Goal: Task Accomplishment & Management: Manage account settings

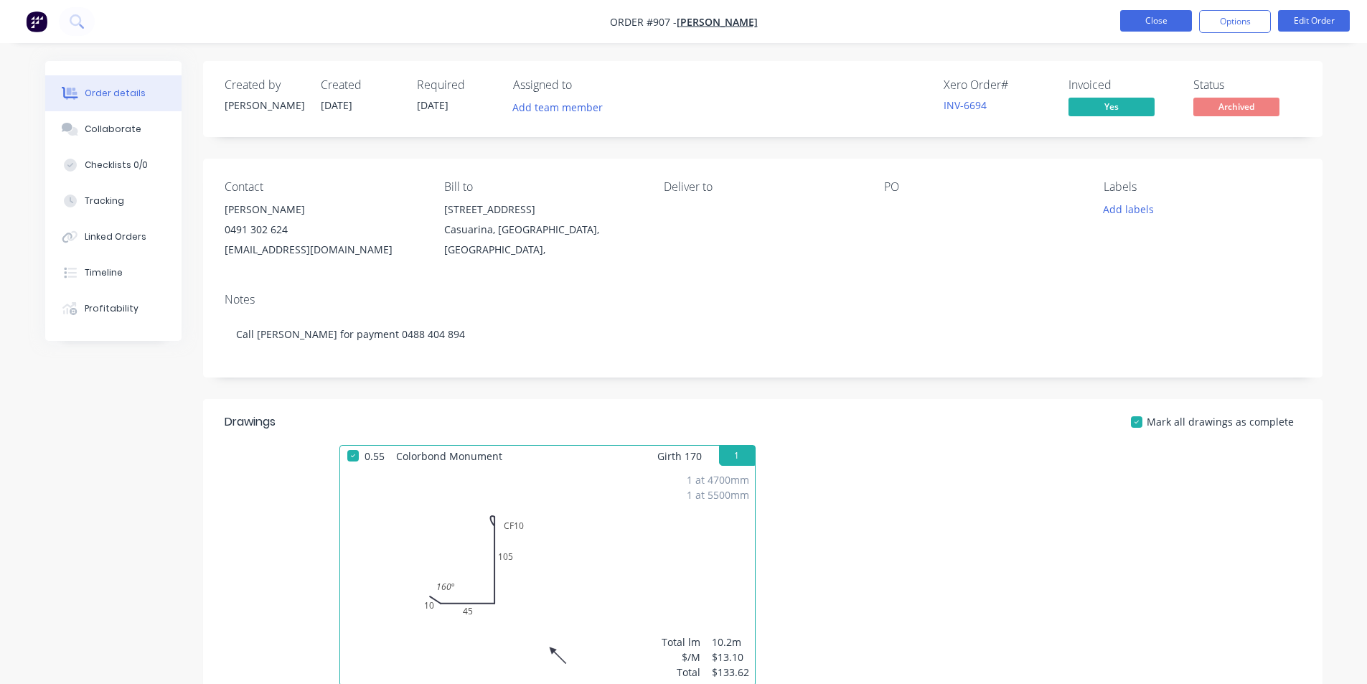
click at [1160, 24] on button "Close" at bounding box center [1156, 21] width 72 height 22
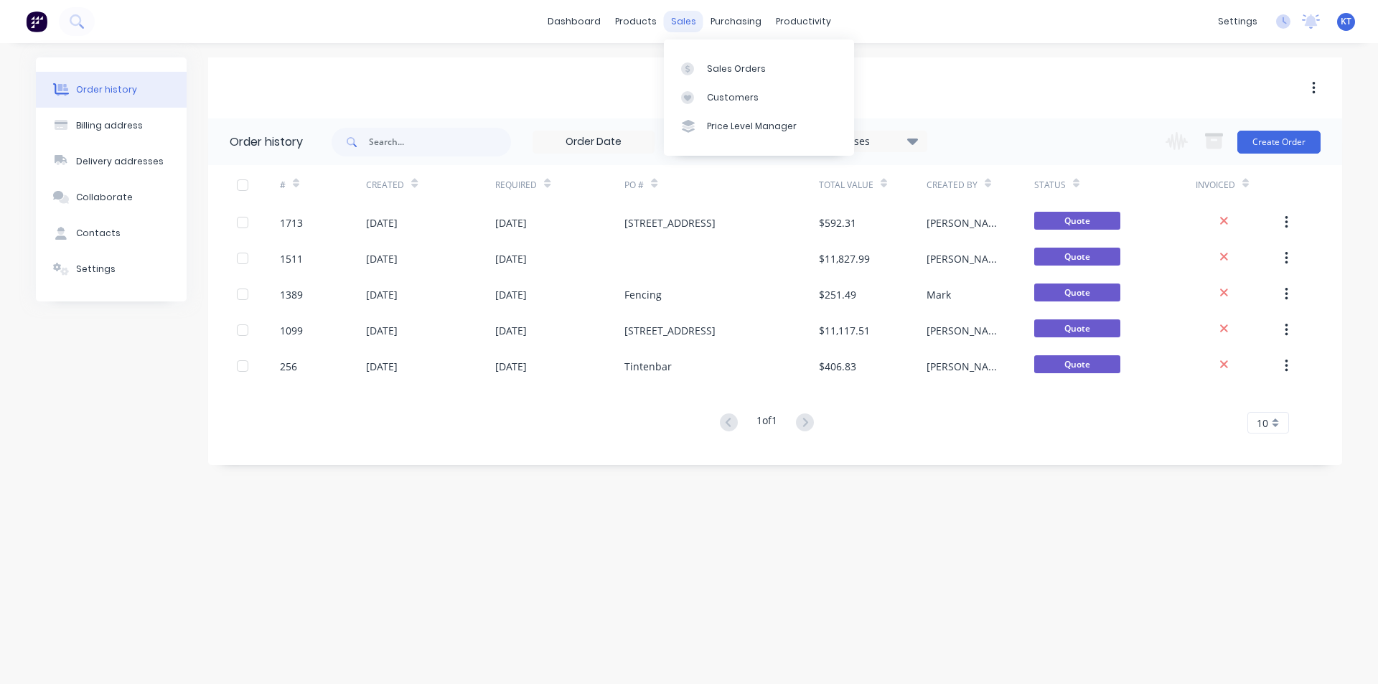
click at [690, 25] on div "sales" at bounding box center [683, 22] width 39 height 22
click at [752, 65] on div "Sales Orders" at bounding box center [736, 68] width 59 height 13
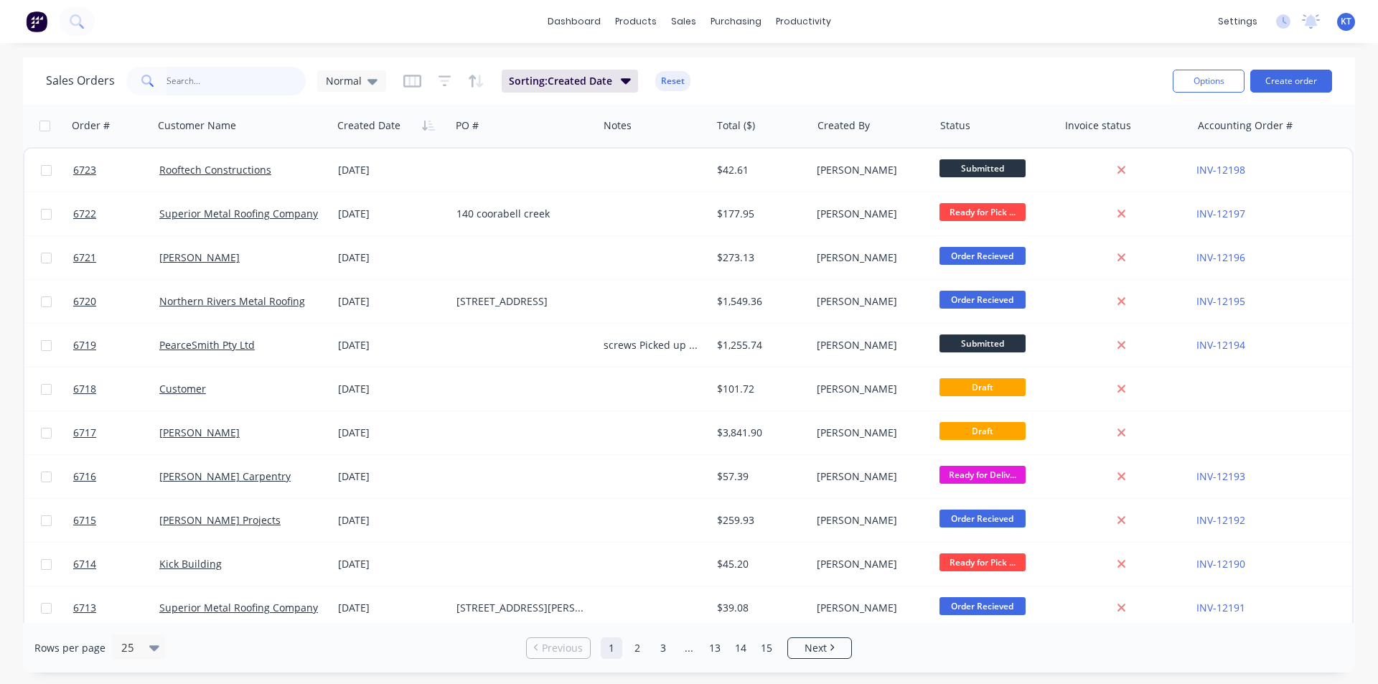
click at [219, 85] on input "text" at bounding box center [237, 81] width 140 height 29
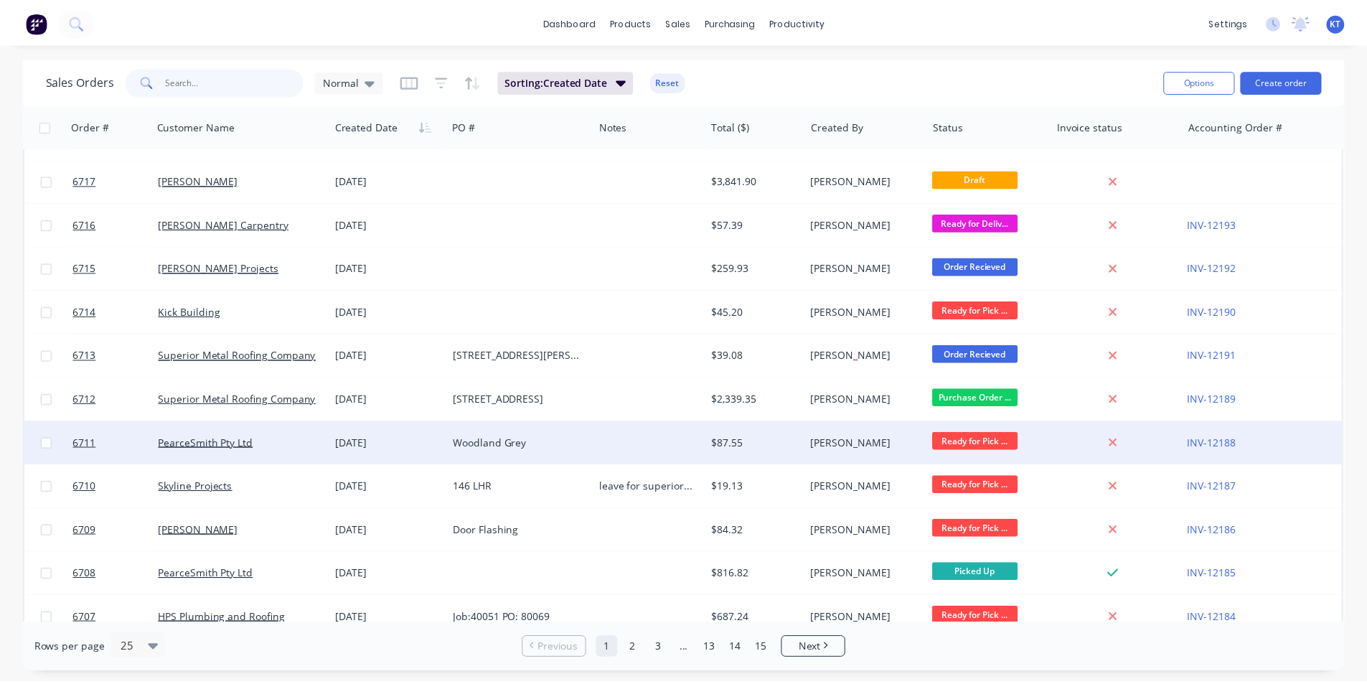
scroll to position [287, 0]
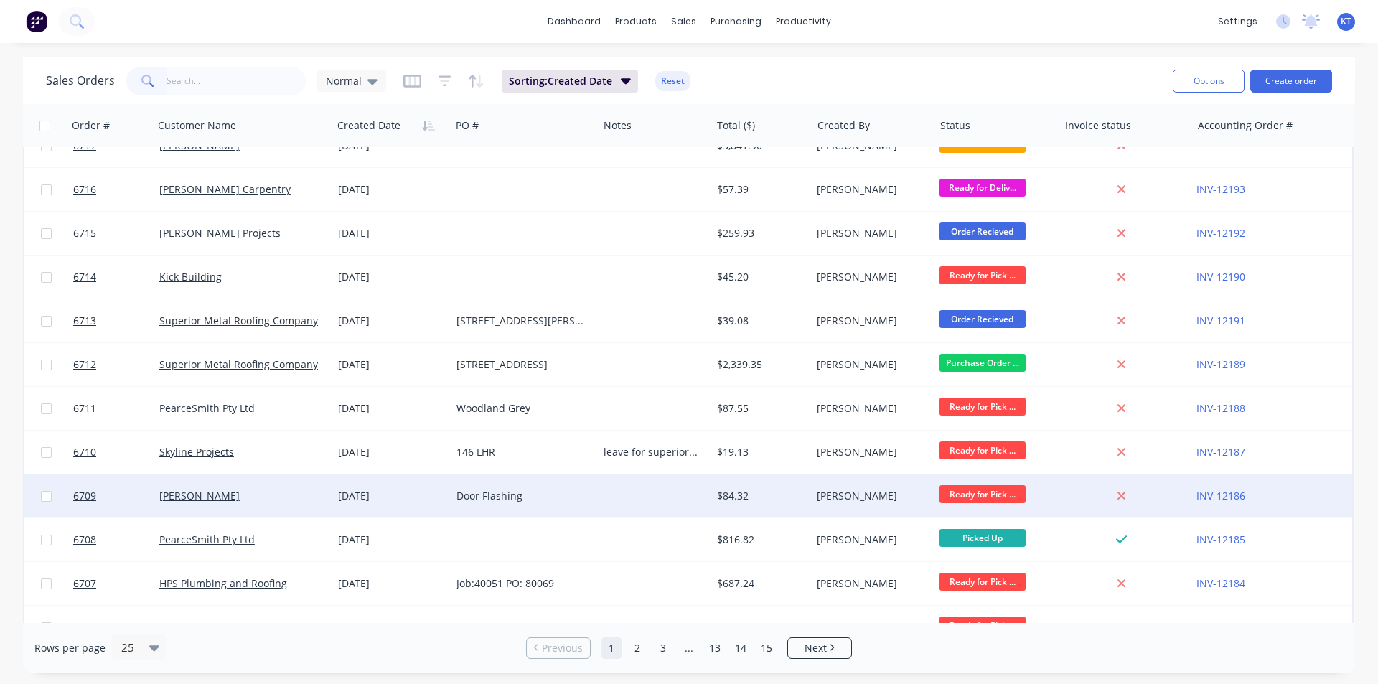
click at [315, 500] on div "[PERSON_NAME]" at bounding box center [238, 496] width 159 height 14
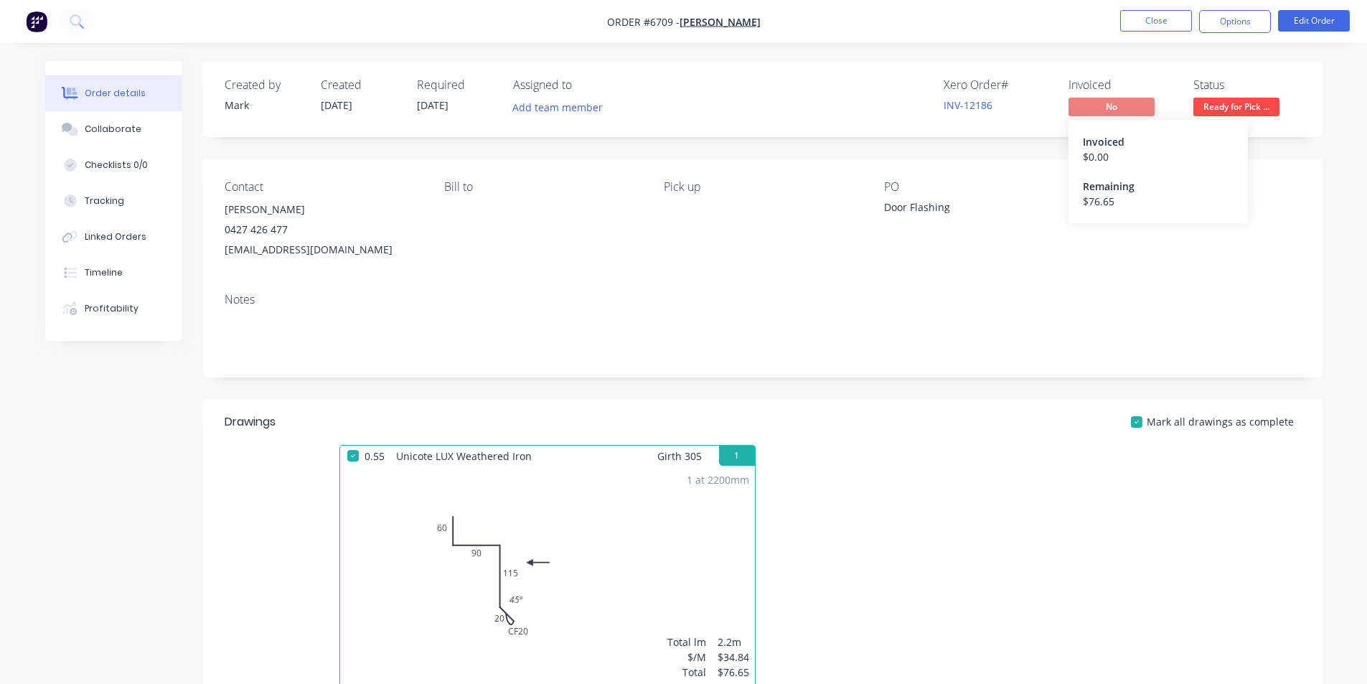
click at [1127, 105] on span "No" at bounding box center [1112, 107] width 86 height 18
click at [1232, 23] on button "Options" at bounding box center [1235, 21] width 72 height 23
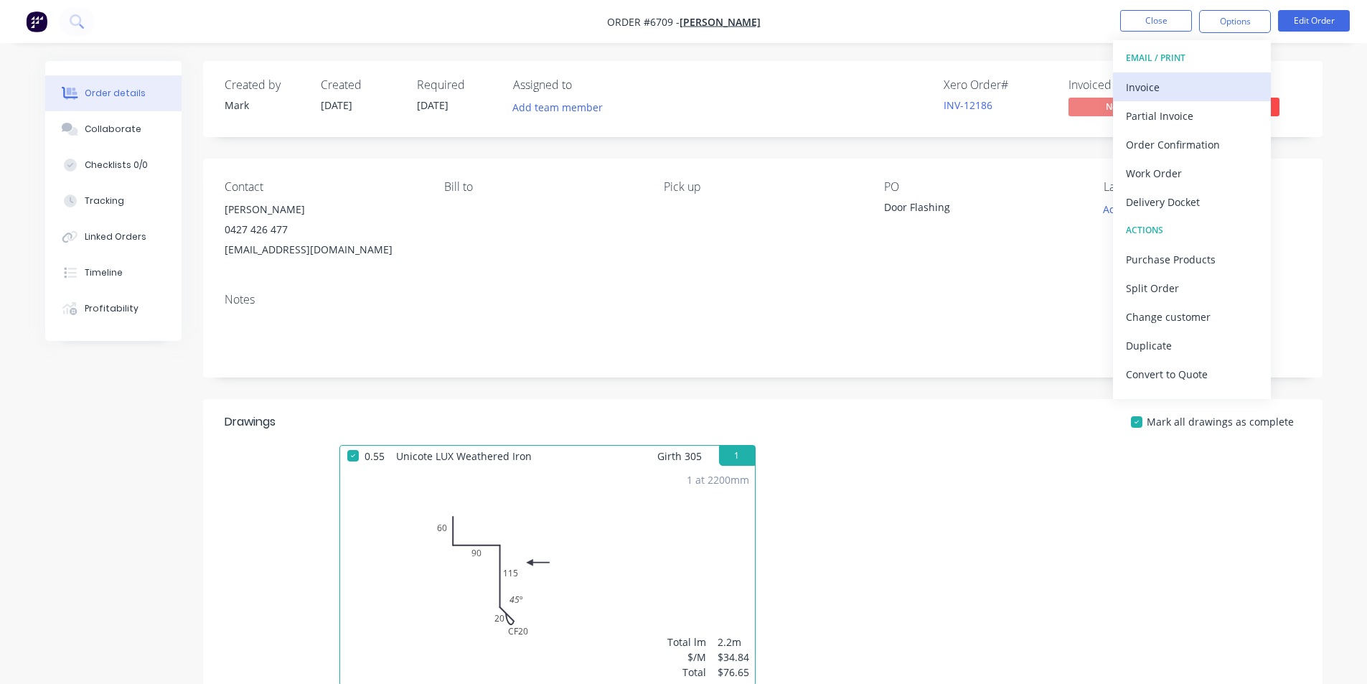
click at [1159, 94] on div "Invoice" at bounding box center [1192, 87] width 132 height 21
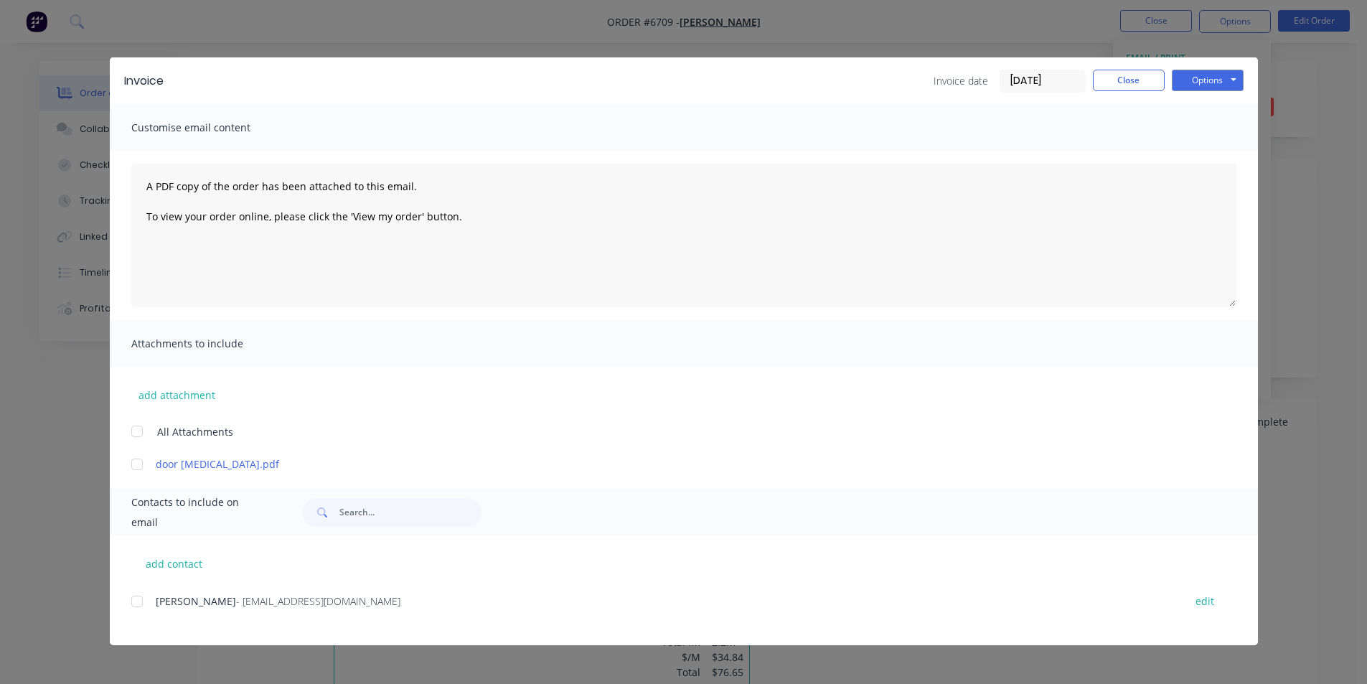
click at [139, 600] on div at bounding box center [137, 601] width 29 height 29
click at [1208, 83] on button "Options" at bounding box center [1208, 81] width 72 height 22
click at [1205, 160] on button "Email" at bounding box center [1218, 153] width 92 height 24
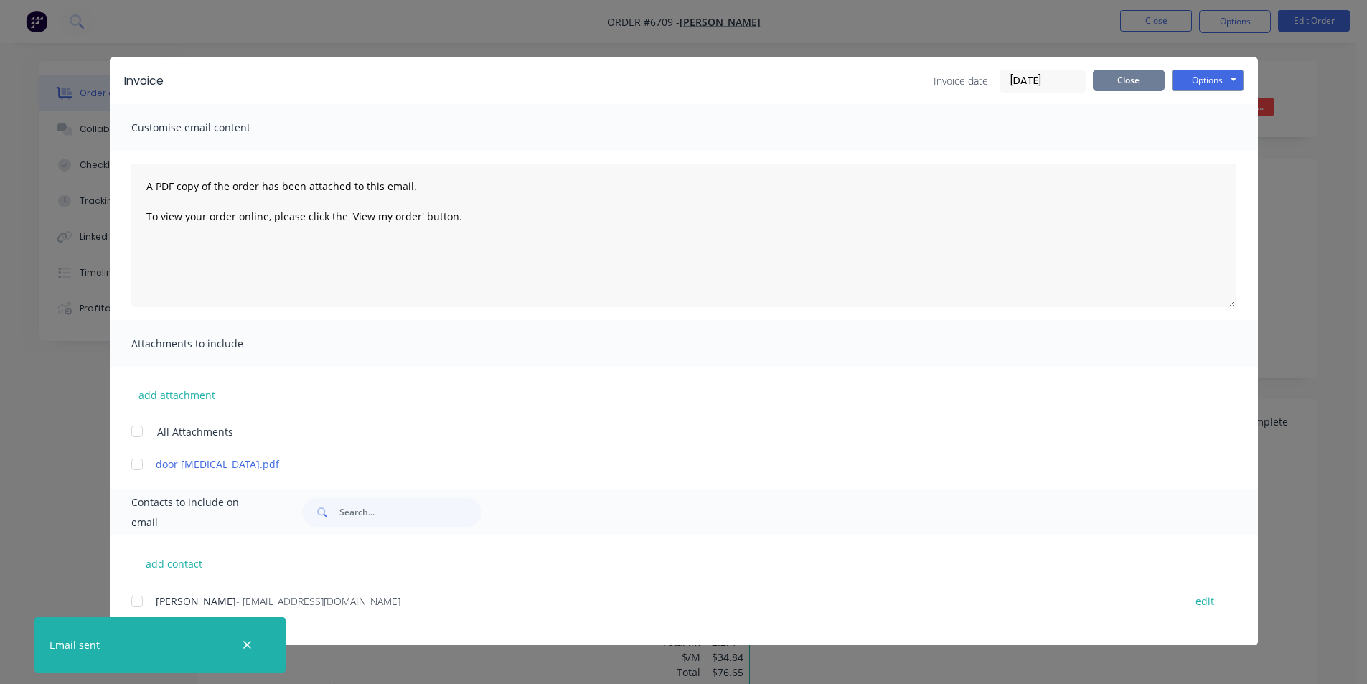
click at [1134, 80] on button "Close" at bounding box center [1129, 81] width 72 height 22
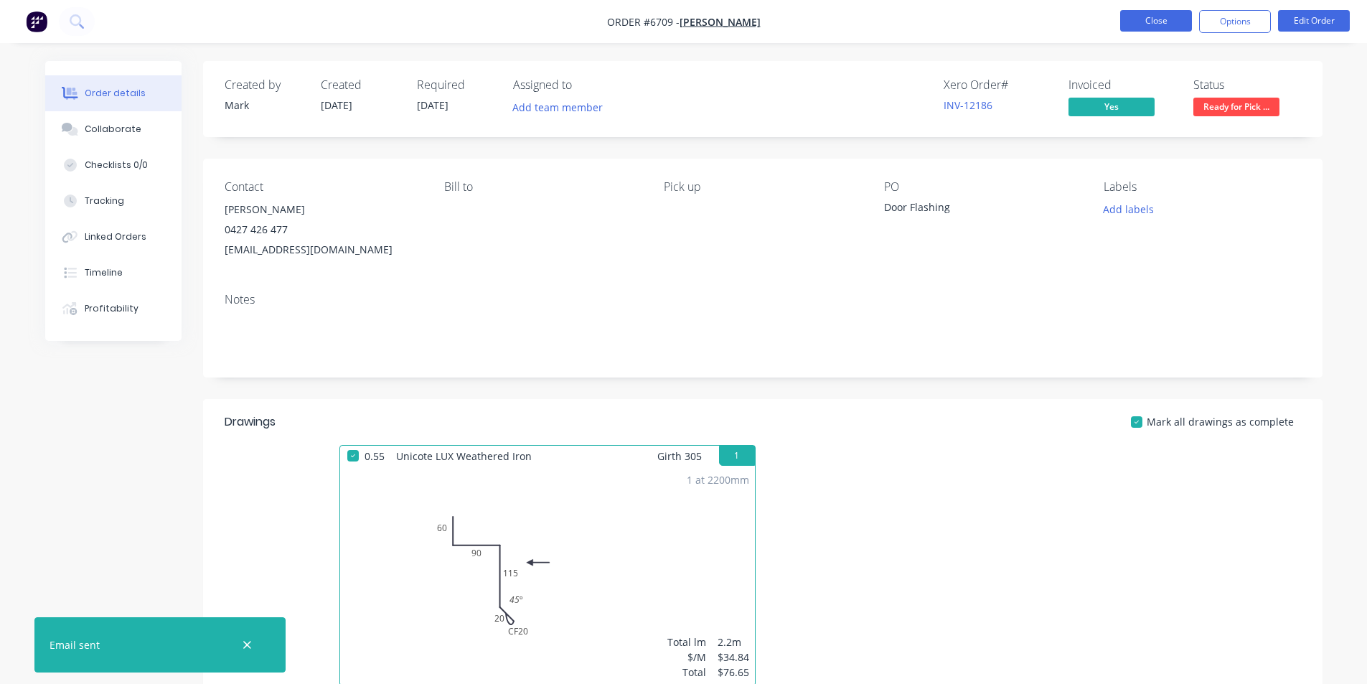
click at [1165, 17] on button "Close" at bounding box center [1156, 21] width 72 height 22
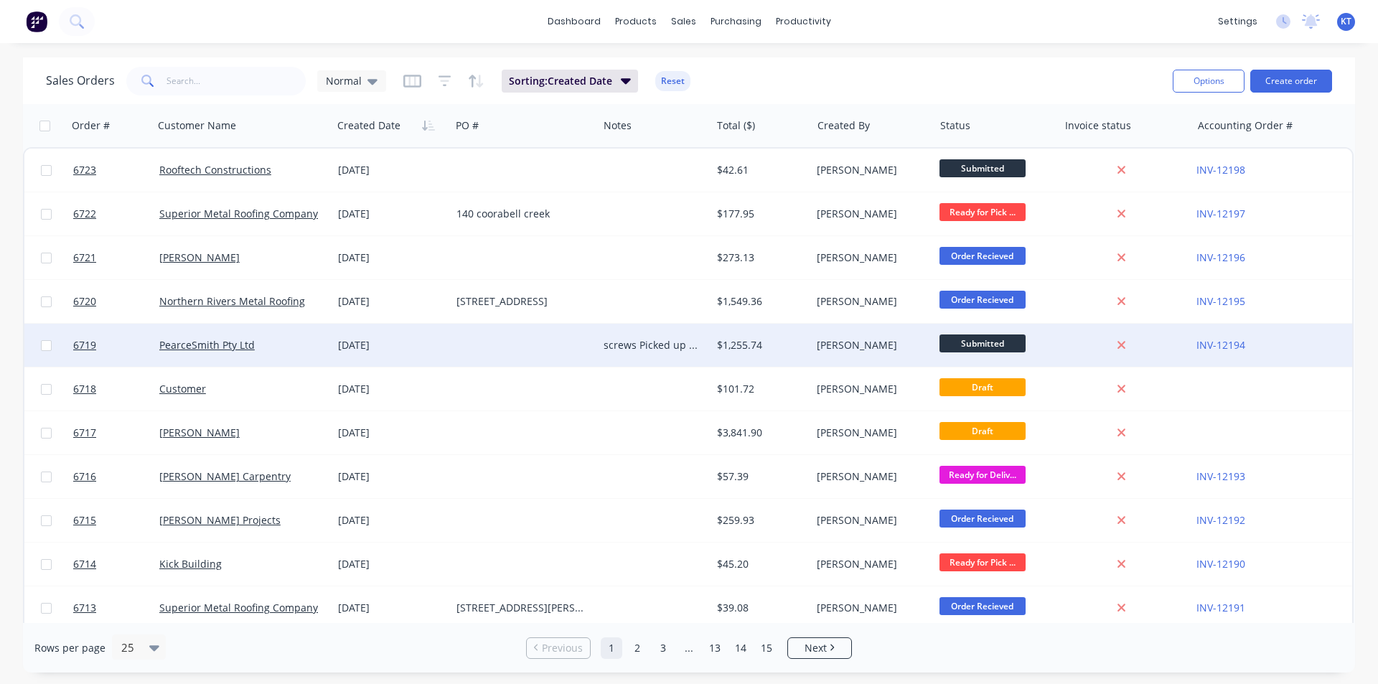
click at [734, 342] on div "$1,255.74" at bounding box center [759, 345] width 84 height 14
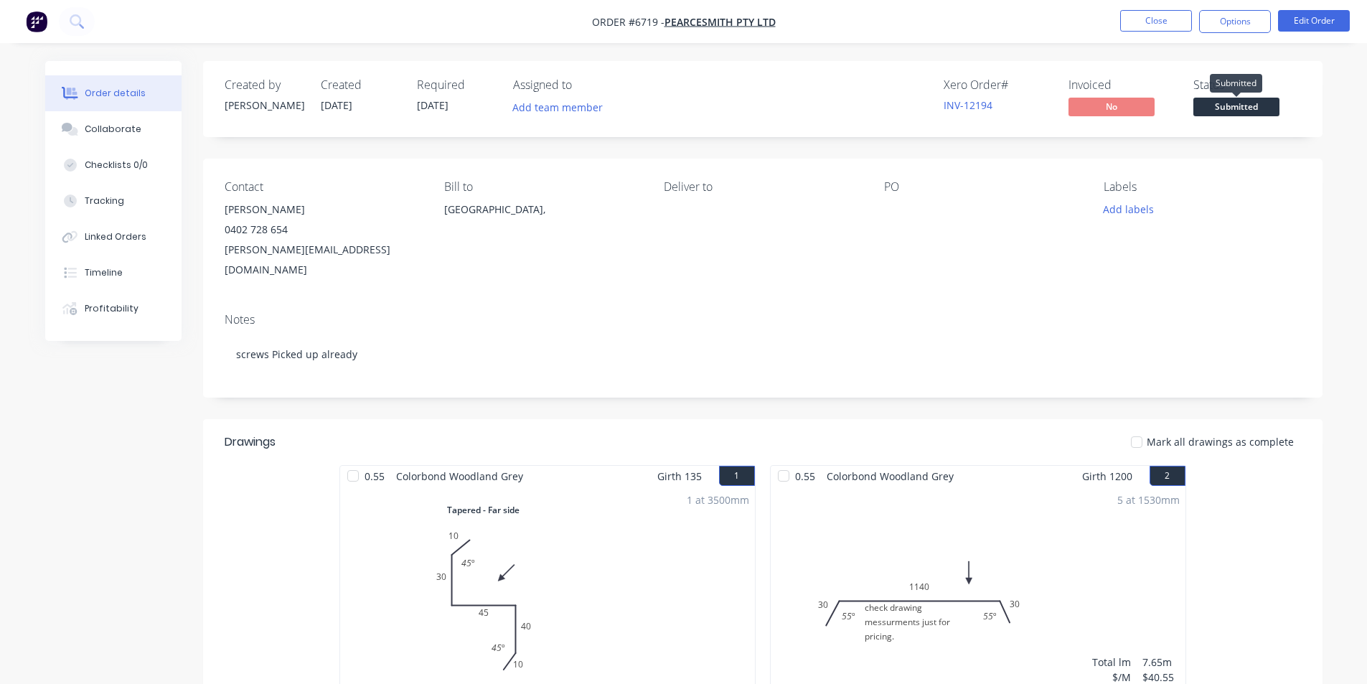
click at [1222, 106] on span "Submitted" at bounding box center [1237, 107] width 86 height 18
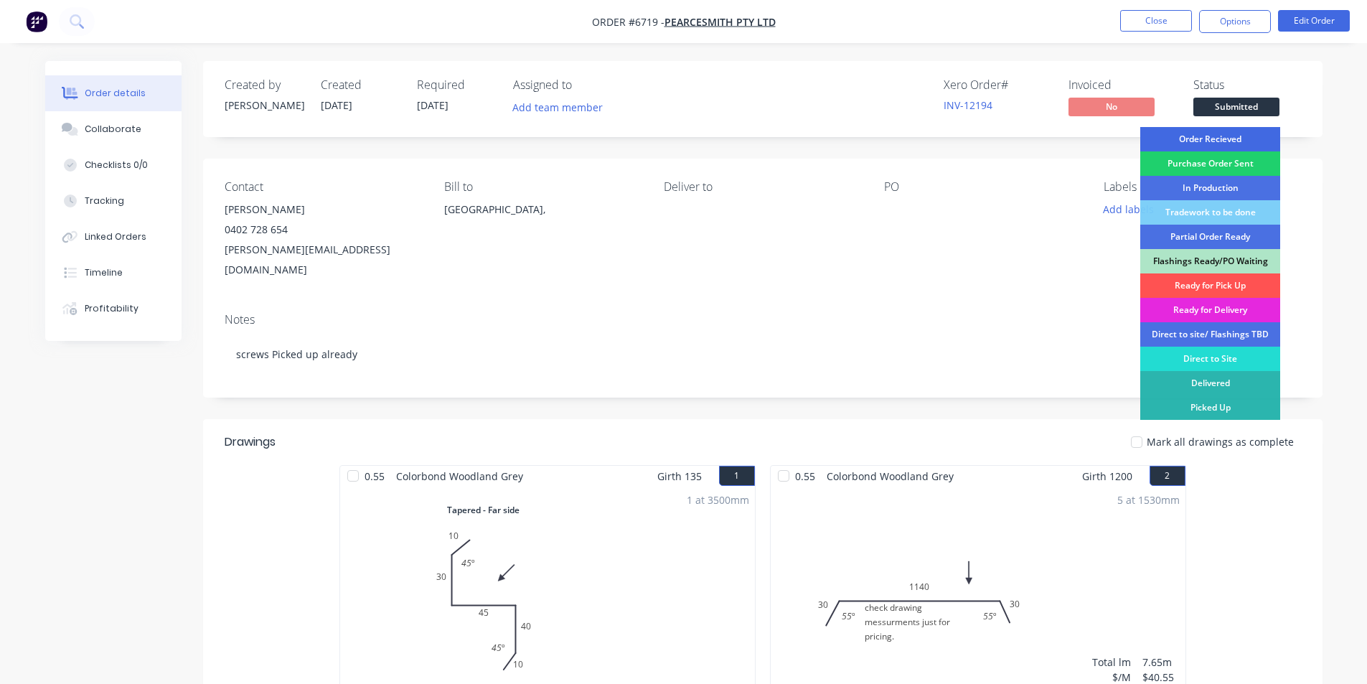
click at [1222, 134] on div "Order Recieved" at bounding box center [1211, 139] width 140 height 24
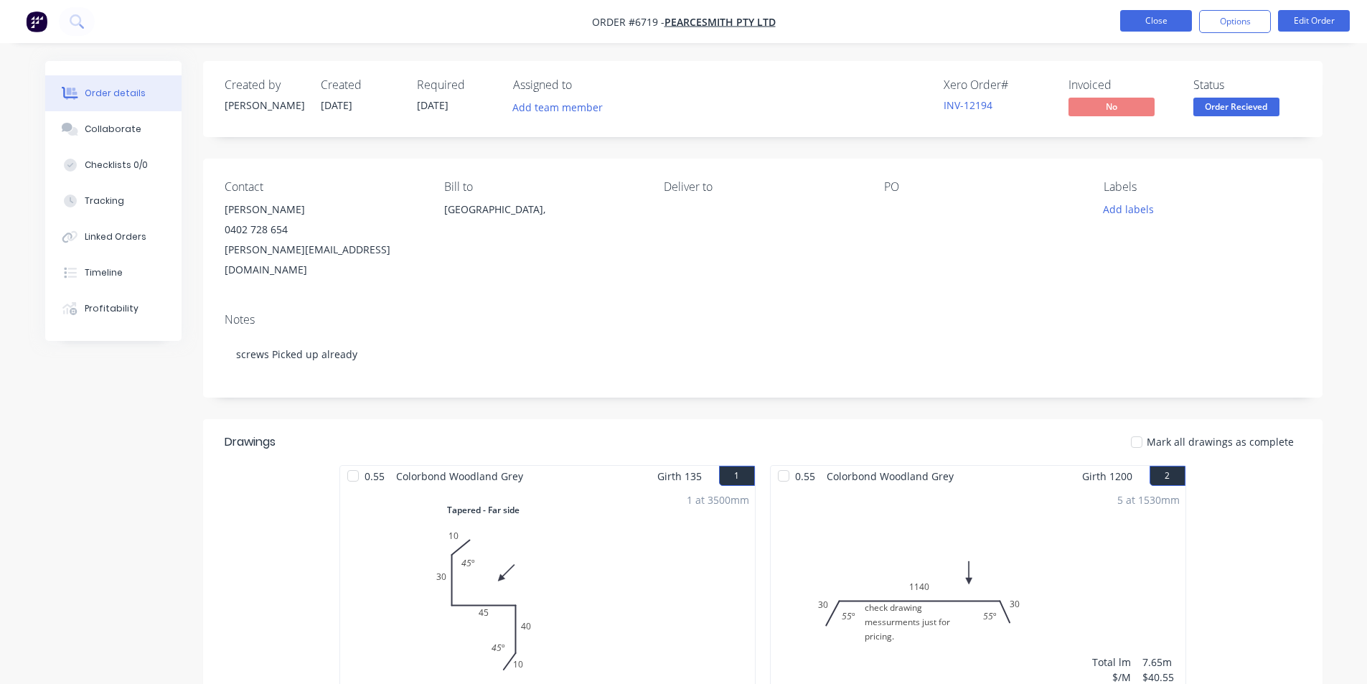
click at [1168, 21] on button "Close" at bounding box center [1156, 21] width 72 height 22
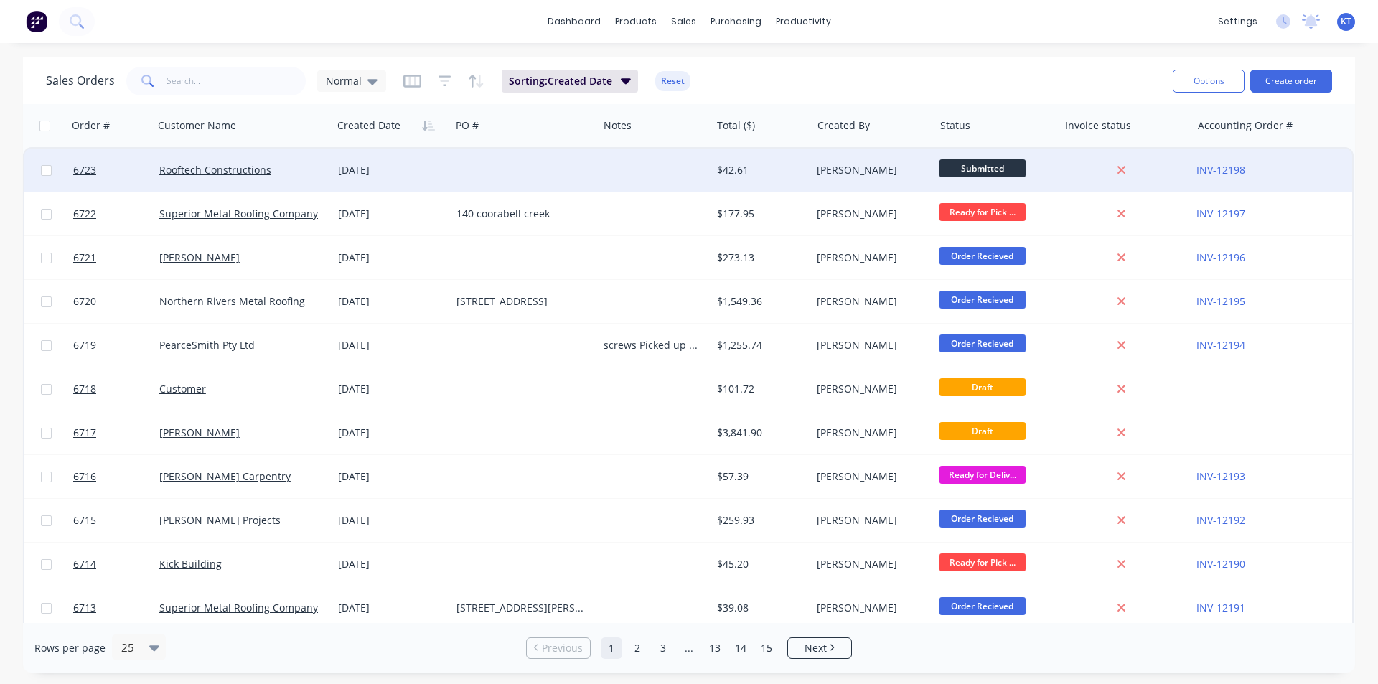
click at [783, 182] on div "$42.61" at bounding box center [761, 170] width 100 height 43
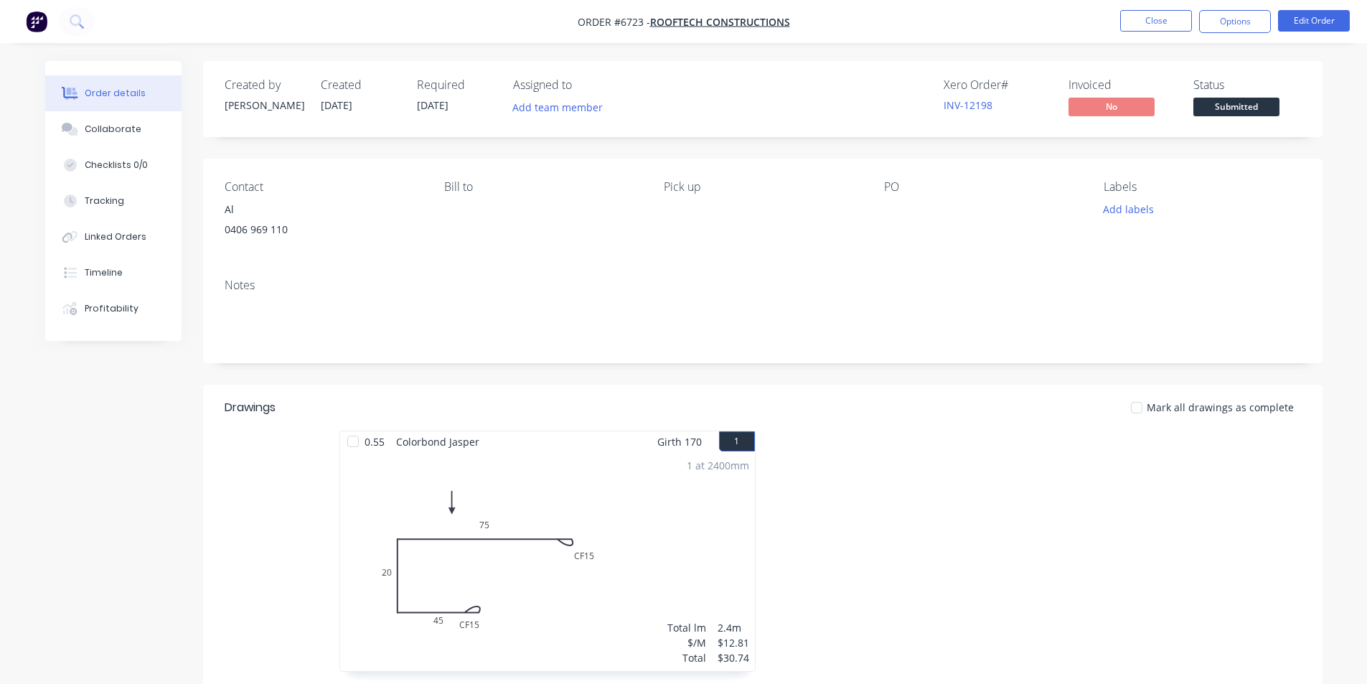
click at [1231, 101] on span "Submitted" at bounding box center [1237, 107] width 86 height 18
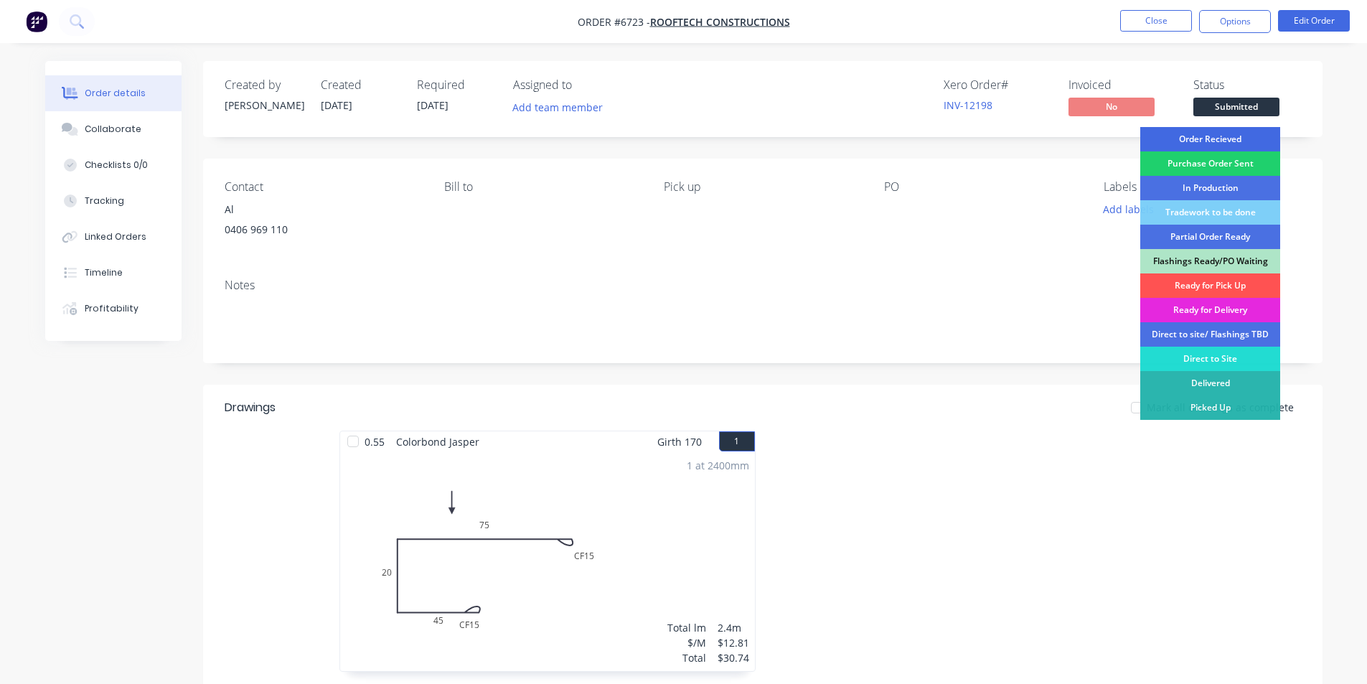
click at [1228, 139] on div "Order Recieved" at bounding box center [1211, 139] width 140 height 24
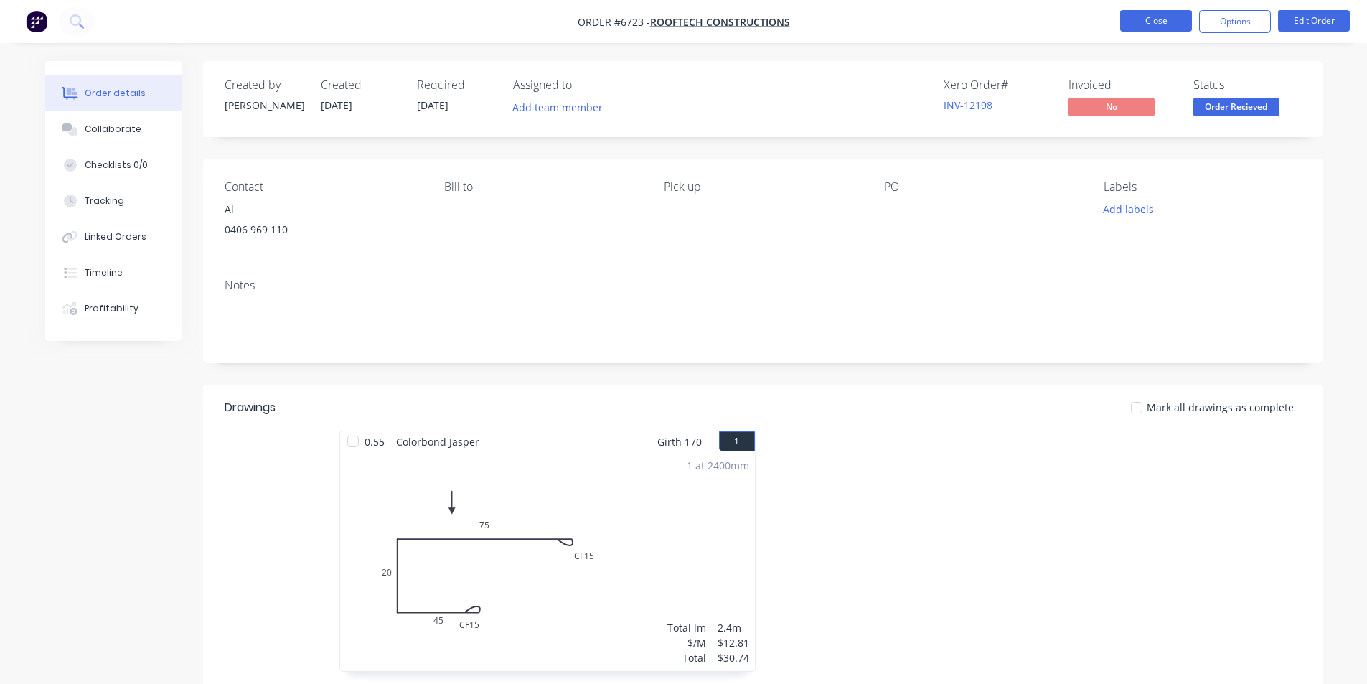
click at [1157, 25] on button "Close" at bounding box center [1156, 21] width 72 height 22
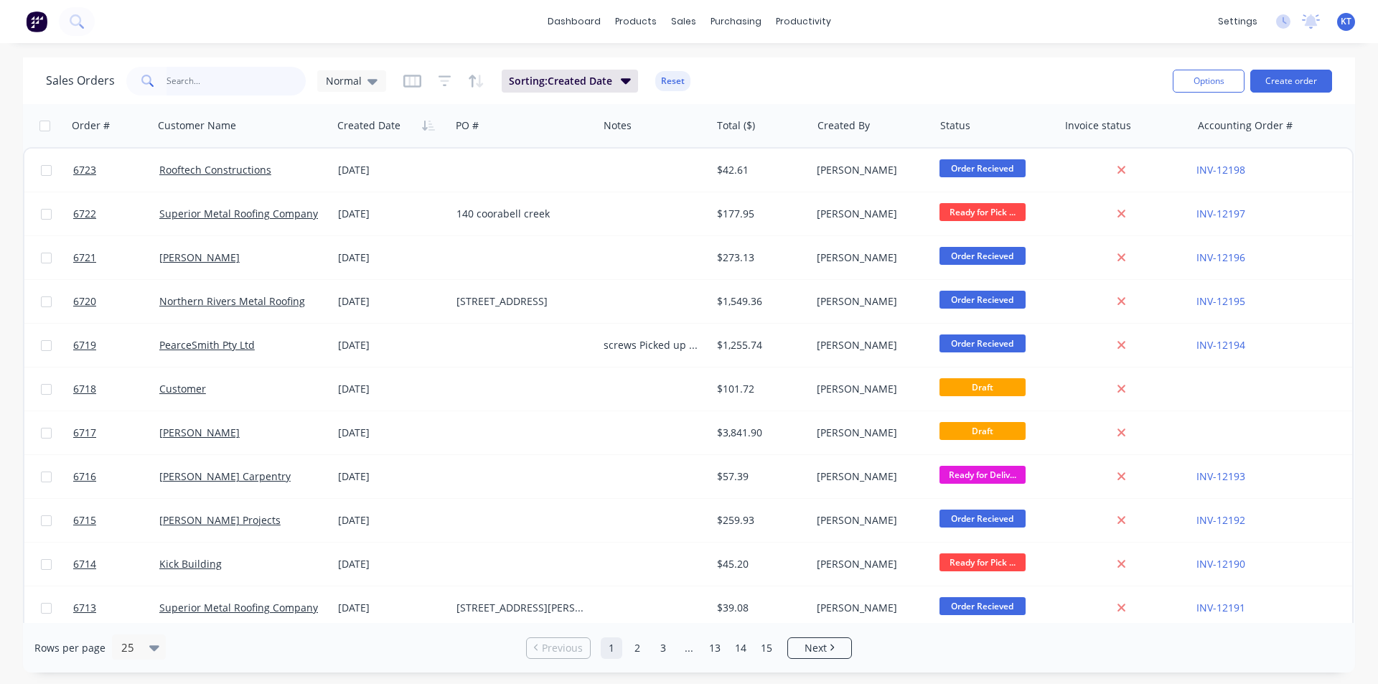
click at [213, 85] on input "text" at bounding box center [237, 81] width 140 height 29
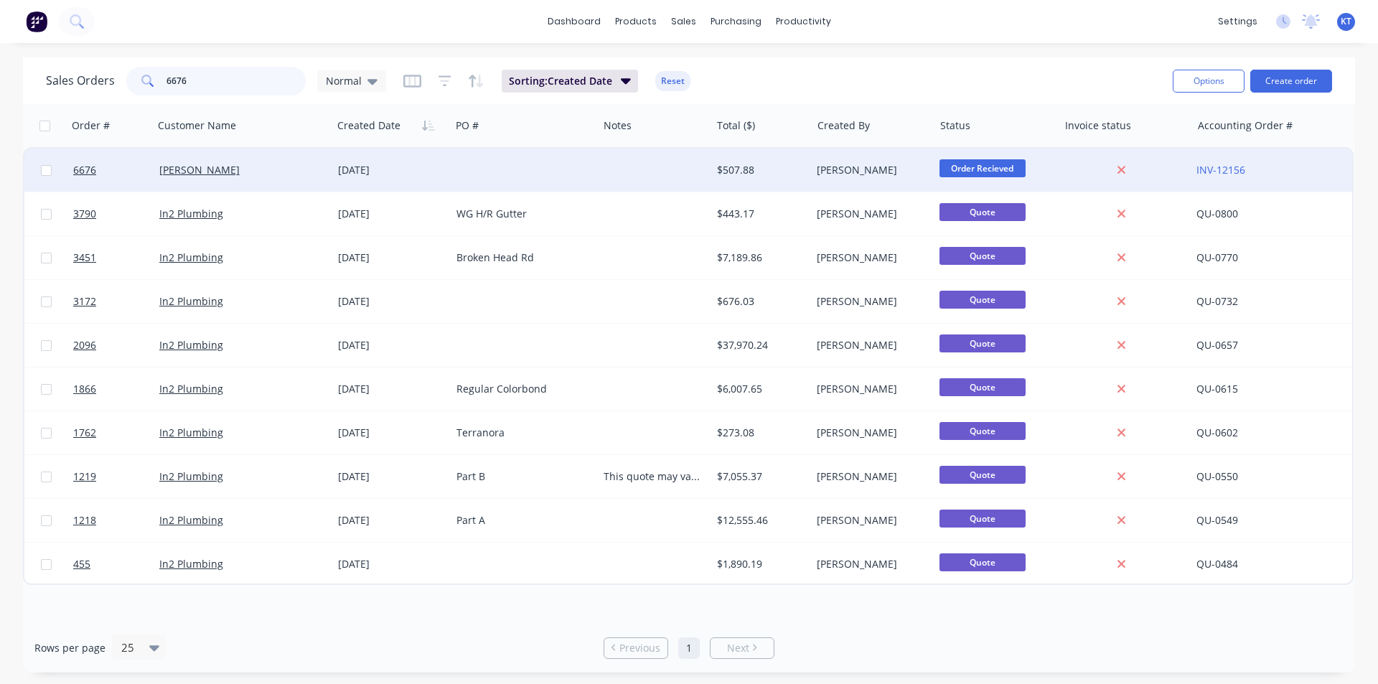
type input "6676"
click at [484, 165] on div at bounding box center [524, 170] width 147 height 43
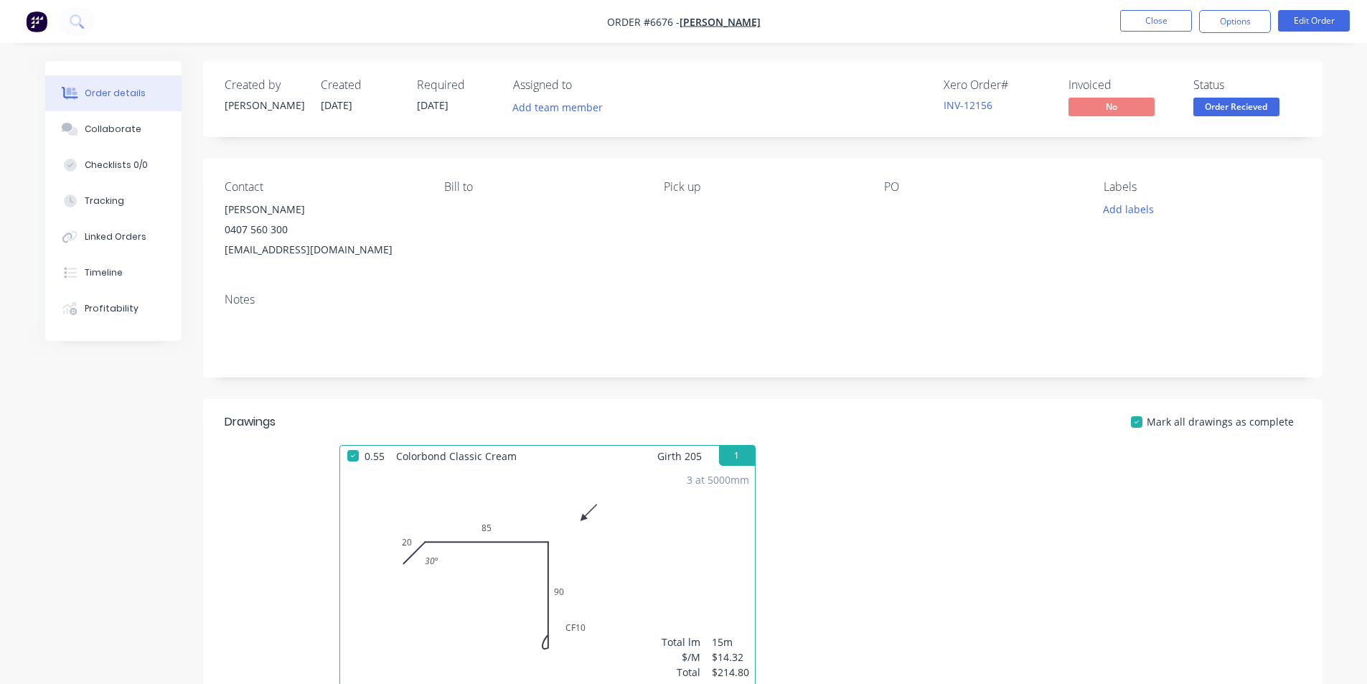
click at [1249, 100] on span "Order Recieved" at bounding box center [1237, 107] width 86 height 18
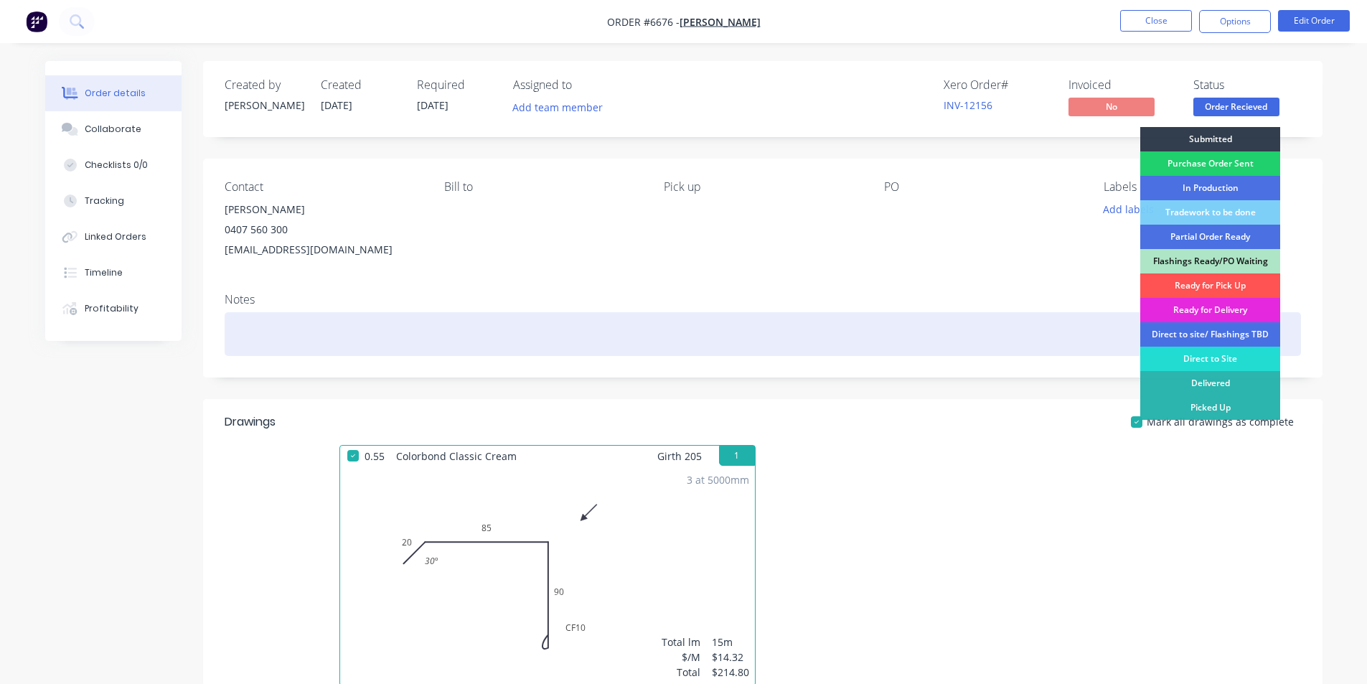
click at [1019, 324] on div at bounding box center [763, 334] width 1077 height 44
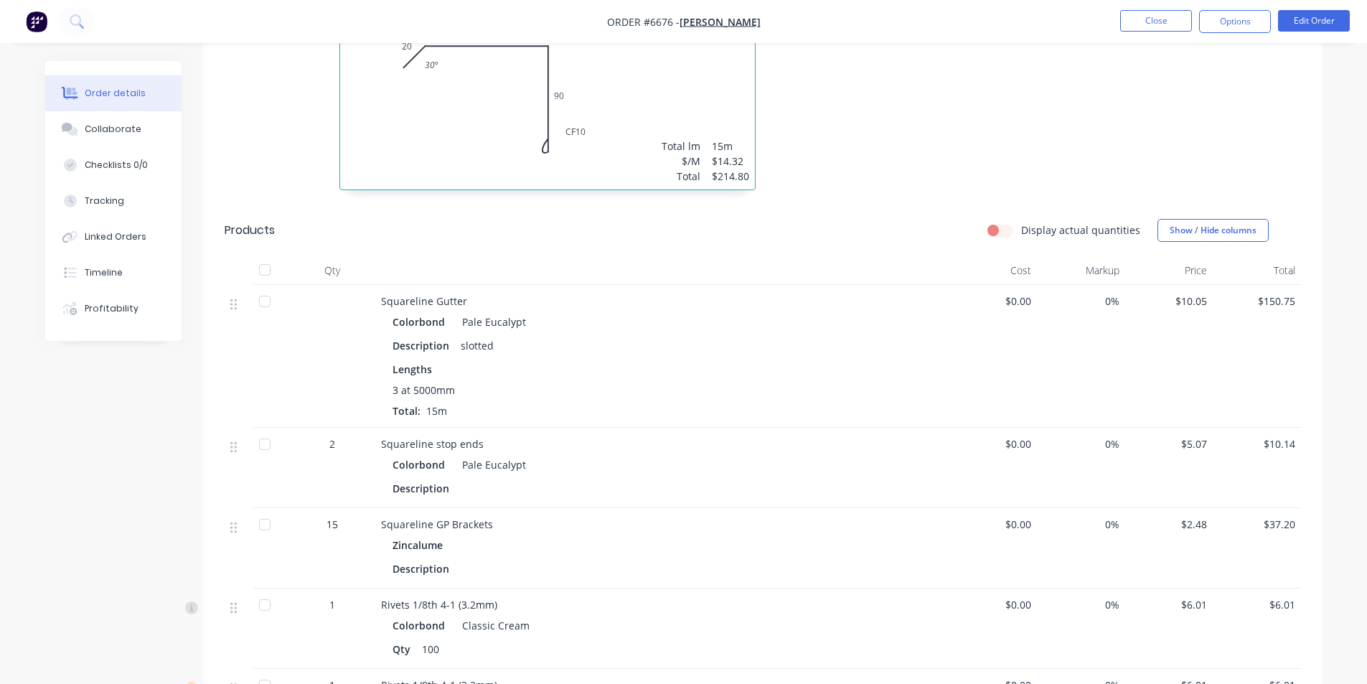
scroll to position [502, 0]
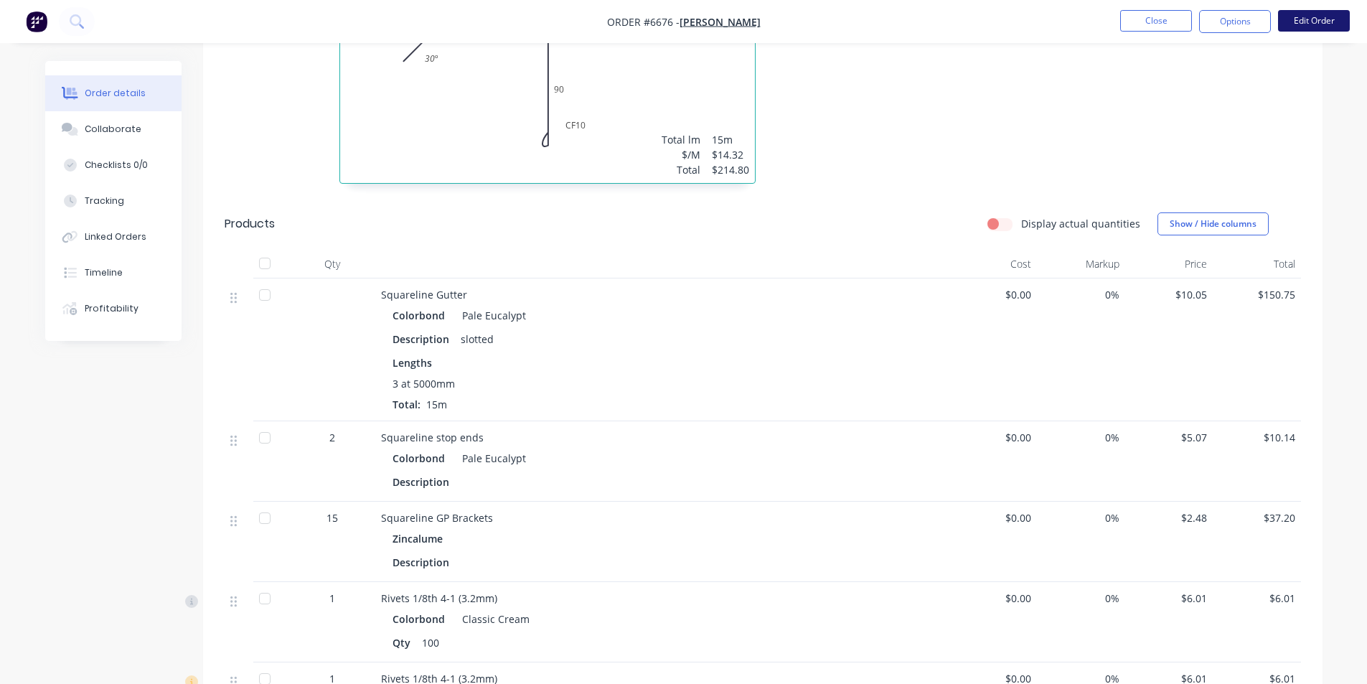
click at [1317, 21] on button "Edit Order" at bounding box center [1314, 21] width 72 height 22
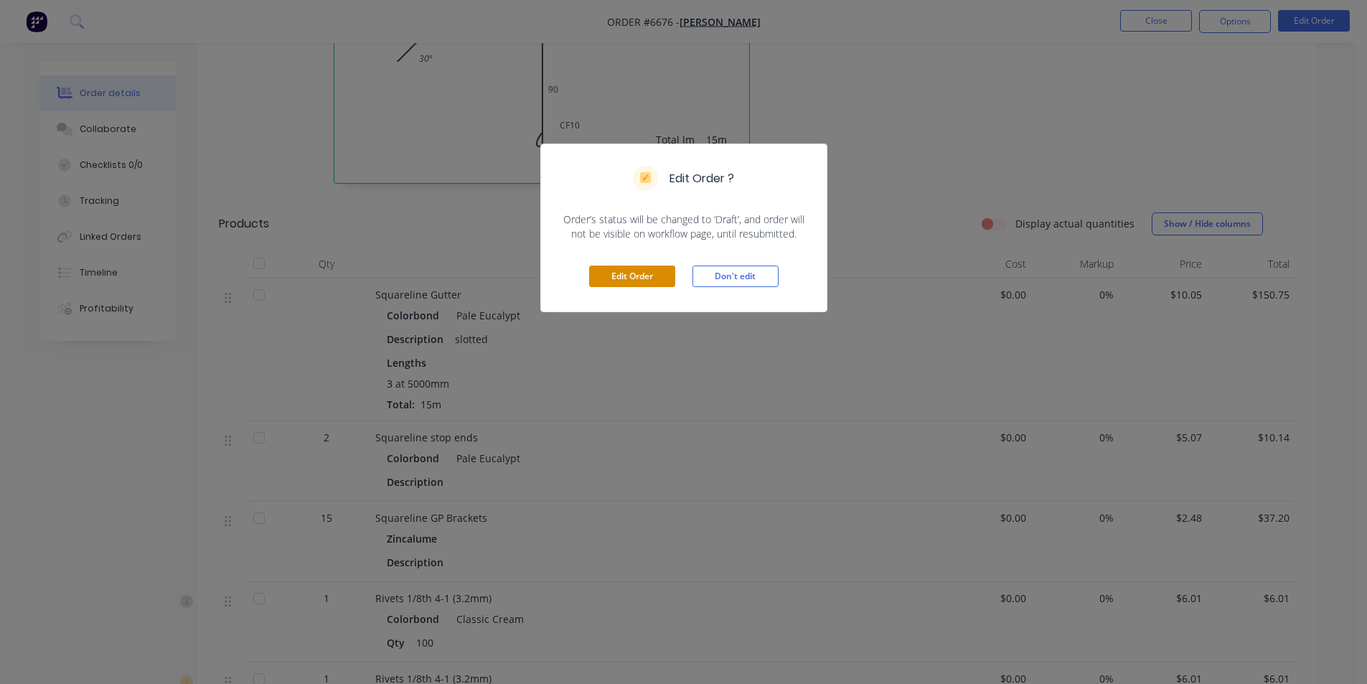
click at [639, 283] on button "Edit Order" at bounding box center [632, 277] width 86 height 22
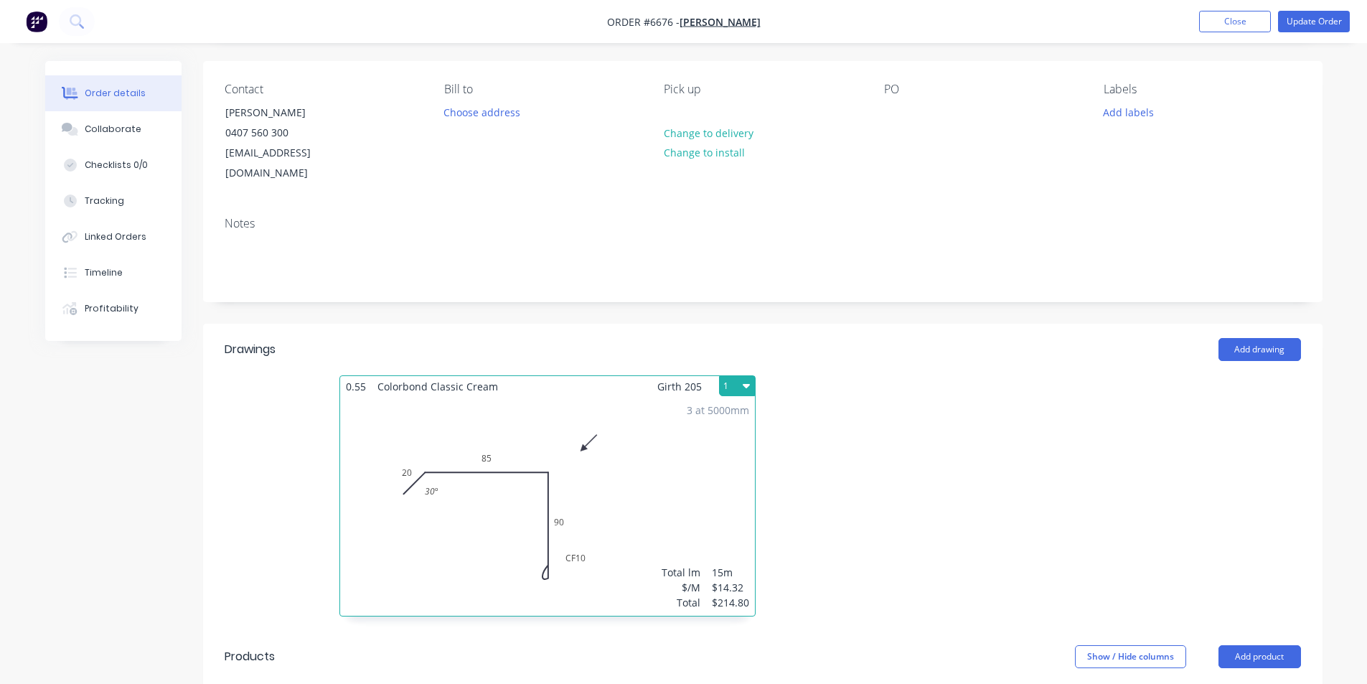
scroll to position [287, 0]
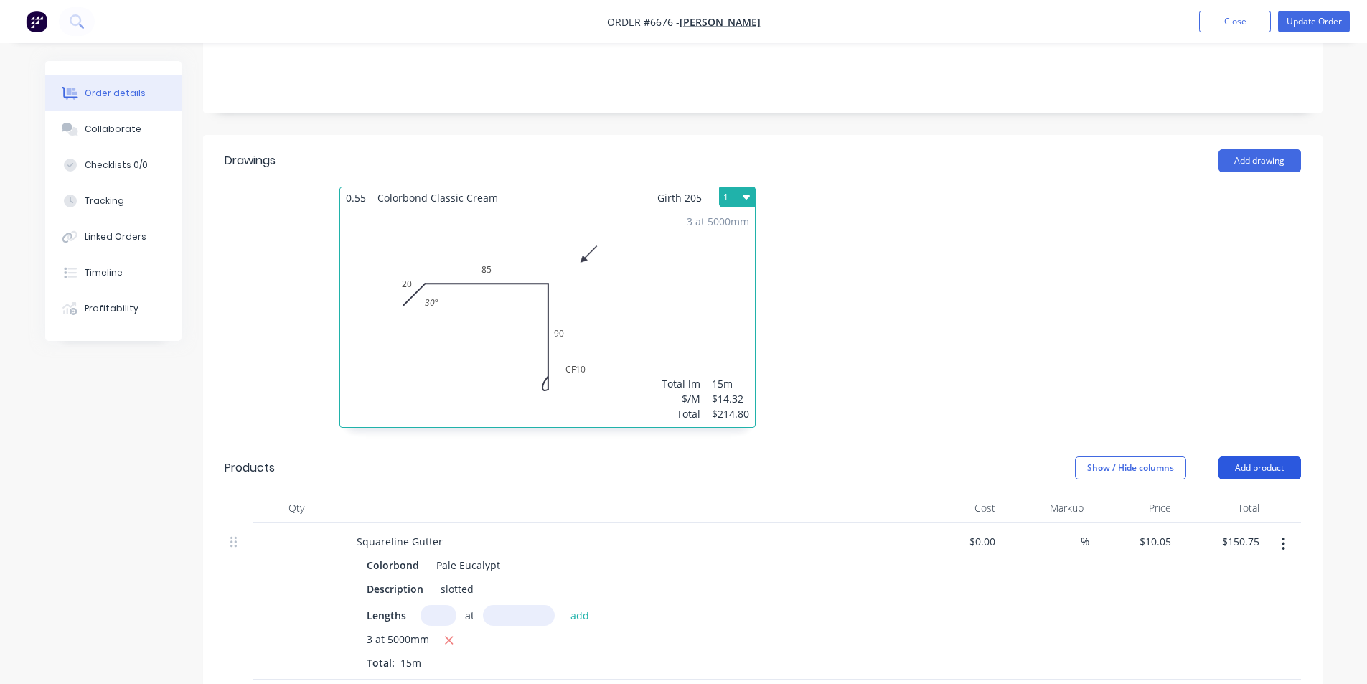
click at [1258, 457] on button "Add product" at bounding box center [1260, 468] width 83 height 23
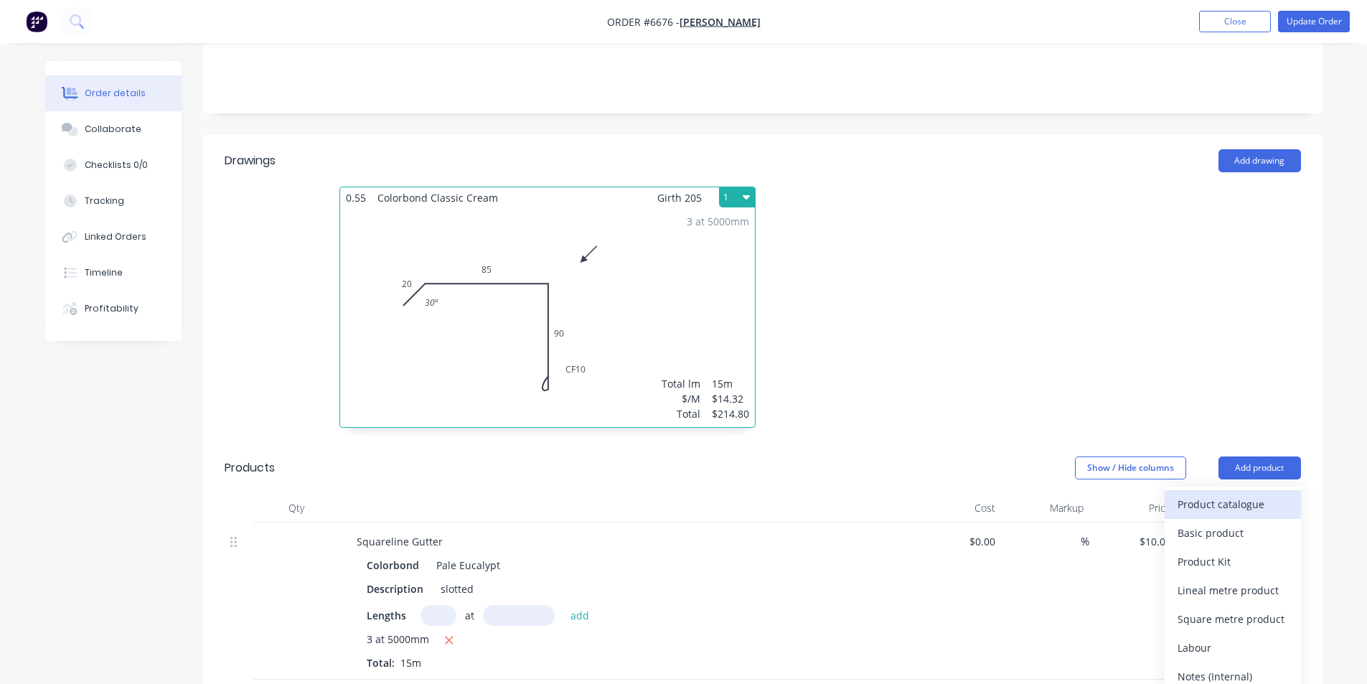
click at [1242, 494] on div "Product catalogue" at bounding box center [1233, 504] width 111 height 21
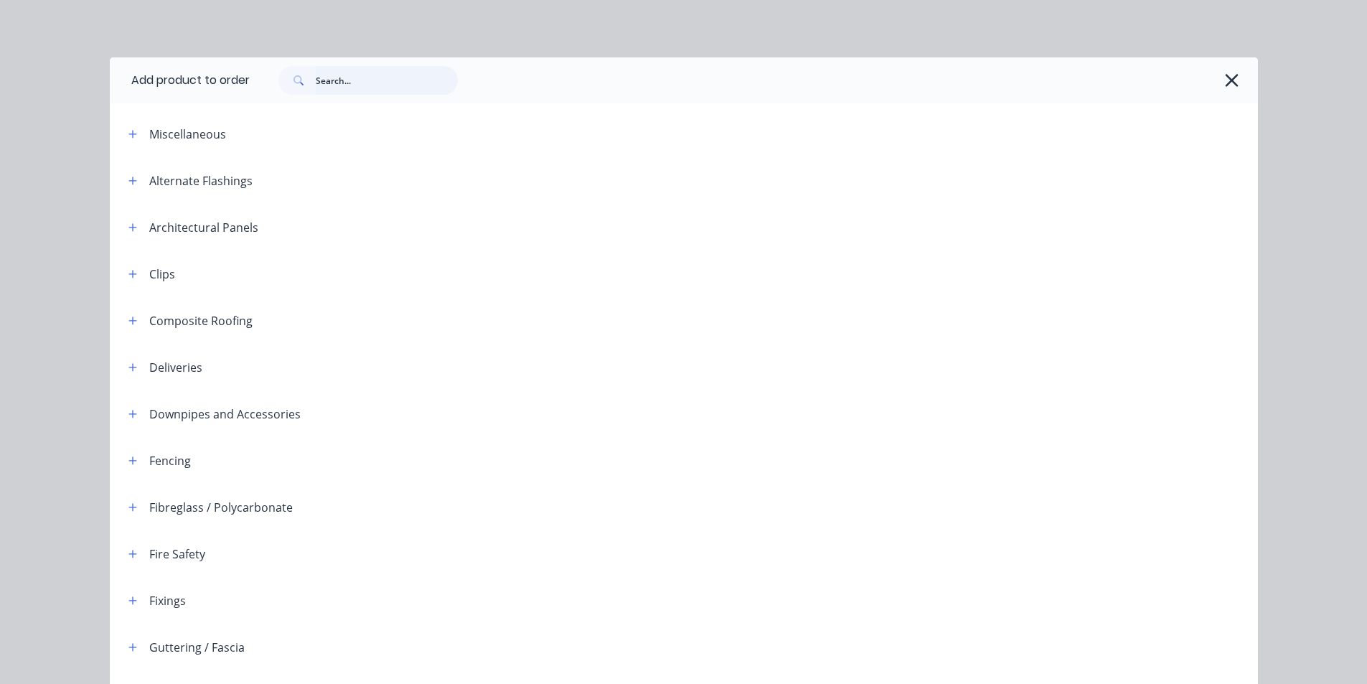
click at [324, 81] on input "text" at bounding box center [387, 80] width 142 height 29
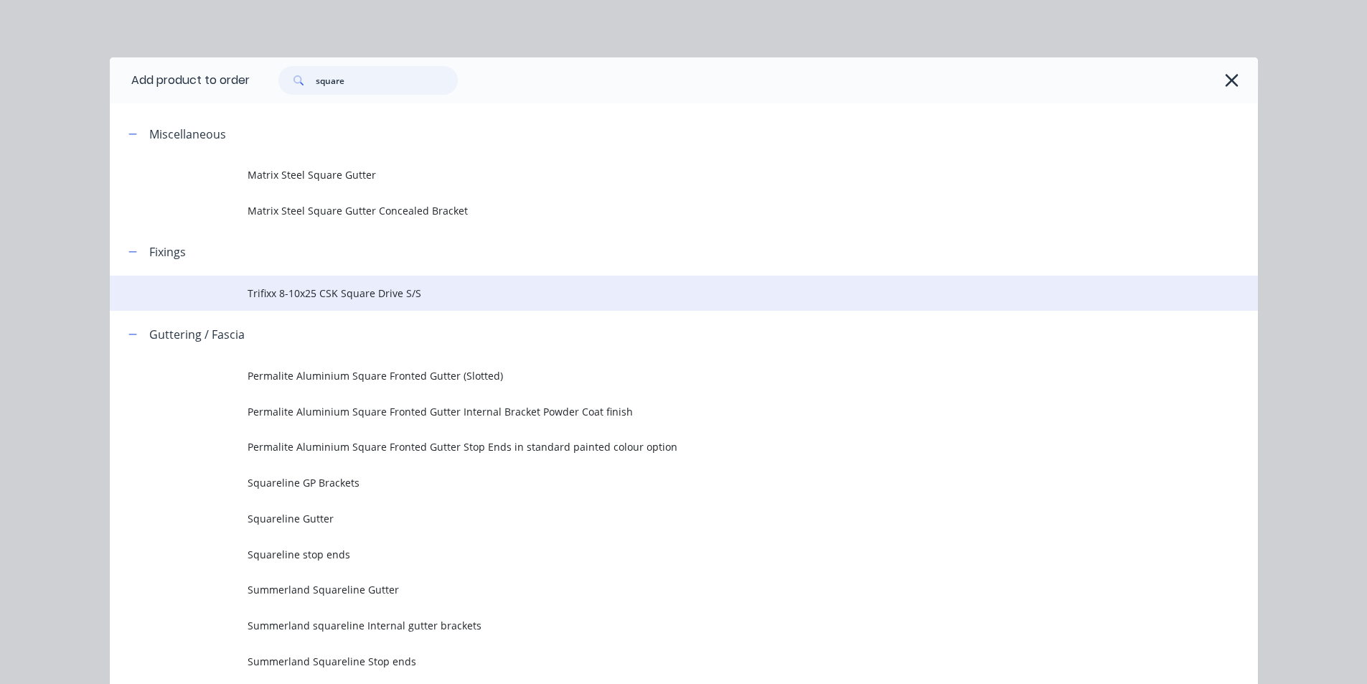
type input "square"
click at [331, 296] on span "Trifixx 8-10x25 CSK Square Drive S/S" at bounding box center [652, 293] width 808 height 15
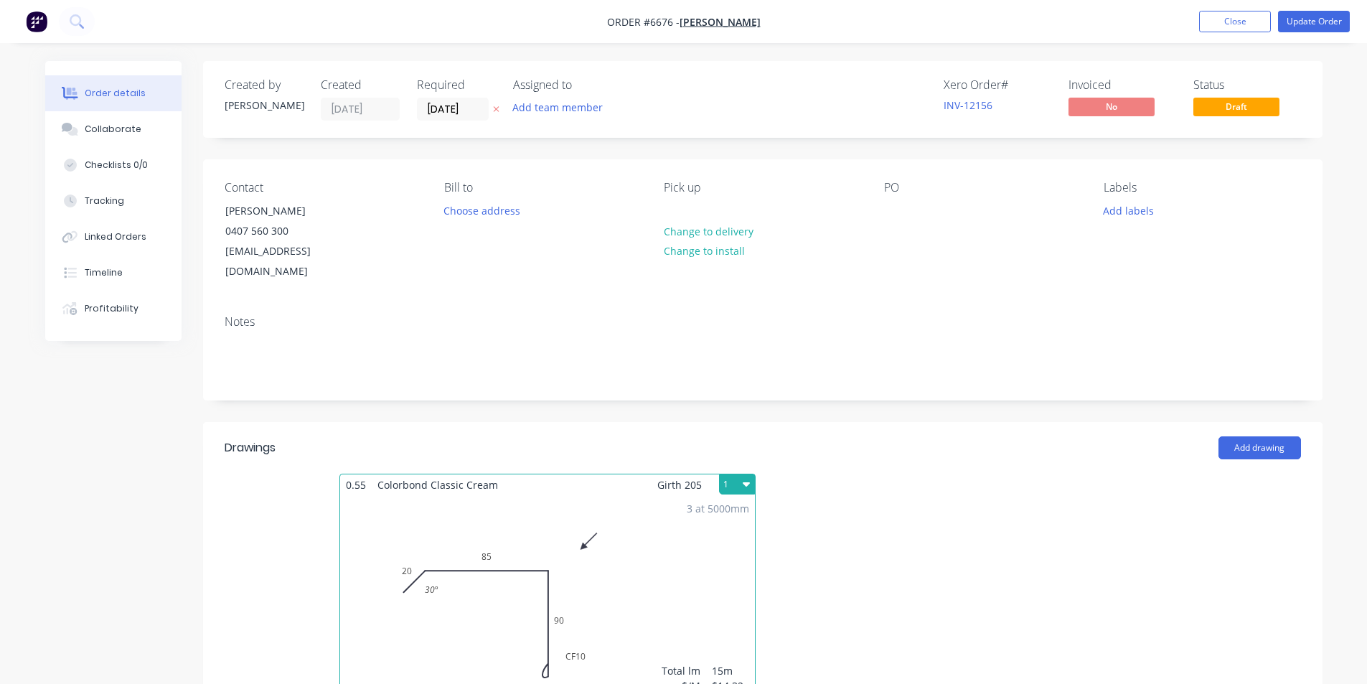
scroll to position [359, 0]
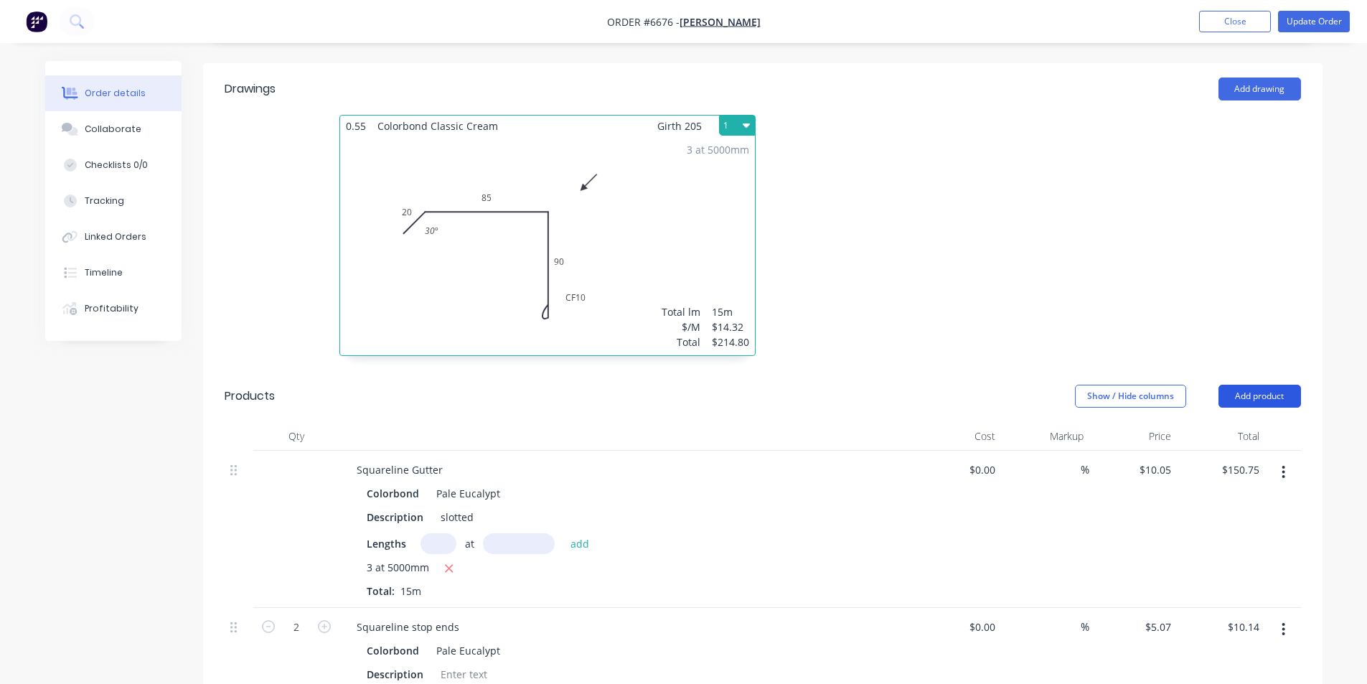
click at [1260, 385] on button "Add product" at bounding box center [1260, 396] width 83 height 23
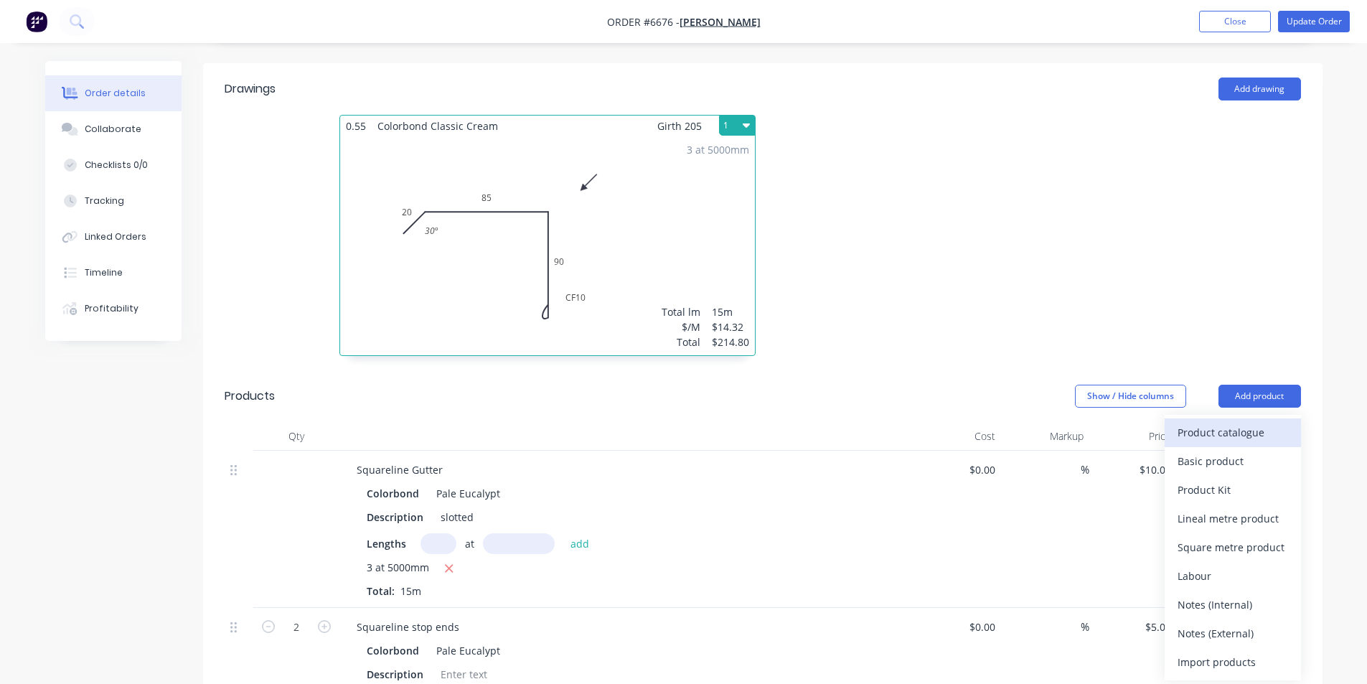
click at [1244, 422] on div "Product catalogue" at bounding box center [1233, 432] width 111 height 21
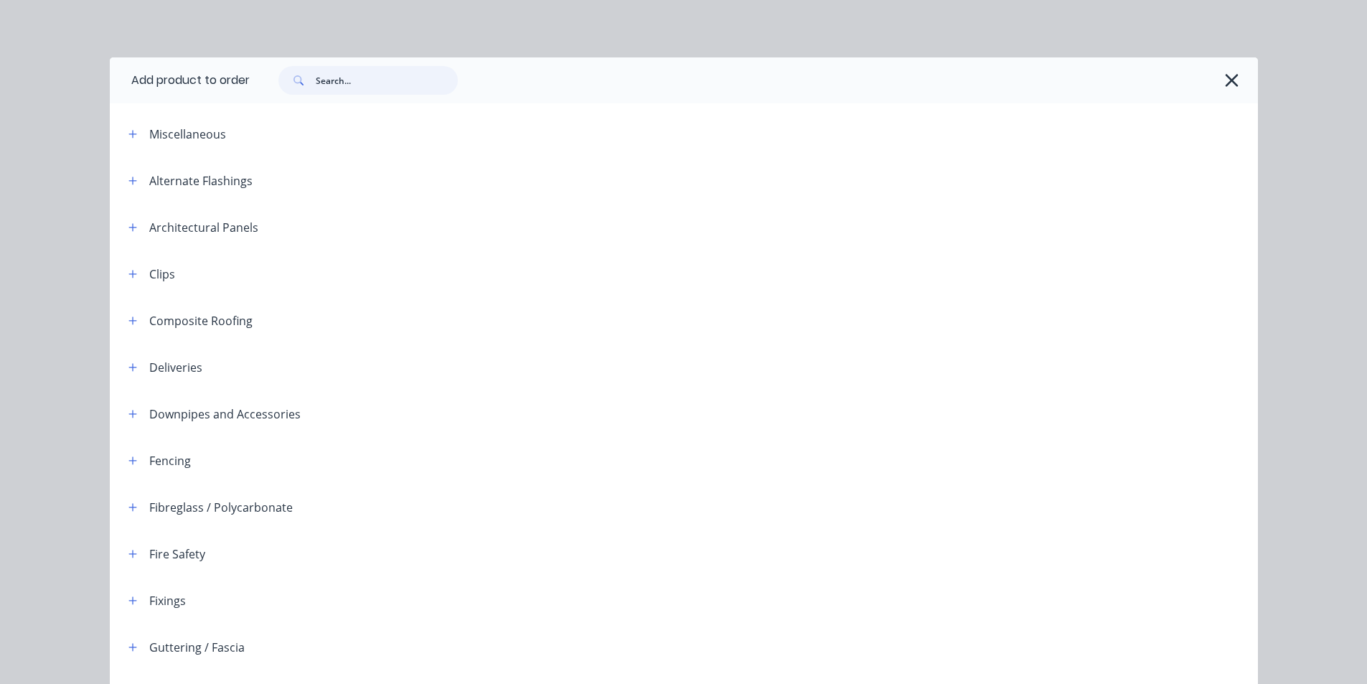
click at [350, 85] on input "text" at bounding box center [387, 80] width 142 height 29
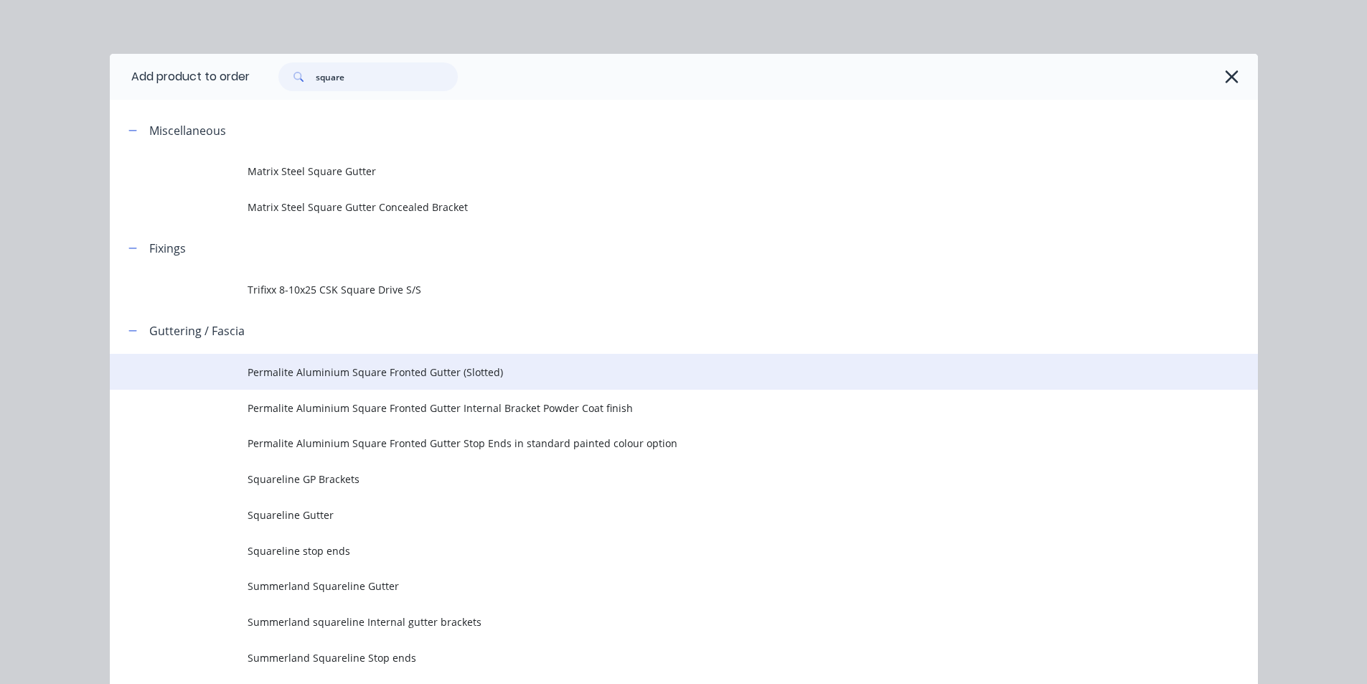
scroll to position [0, 0]
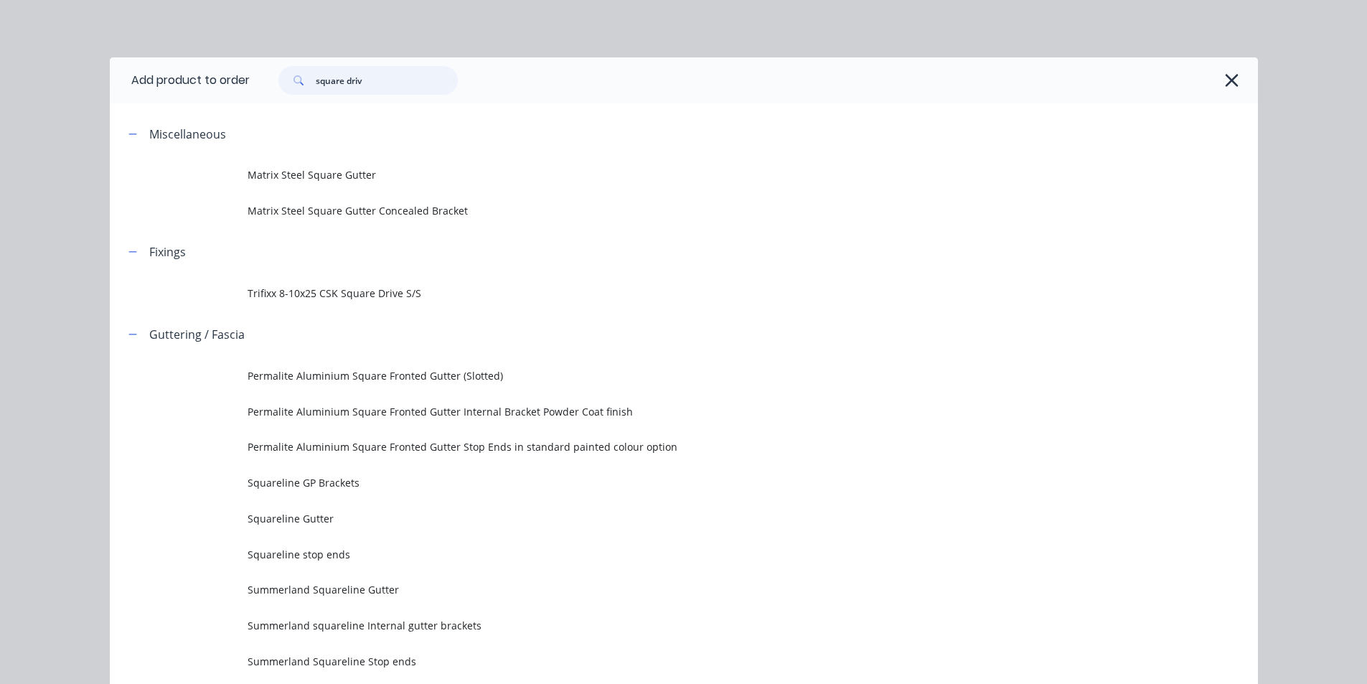
type input "square drive"
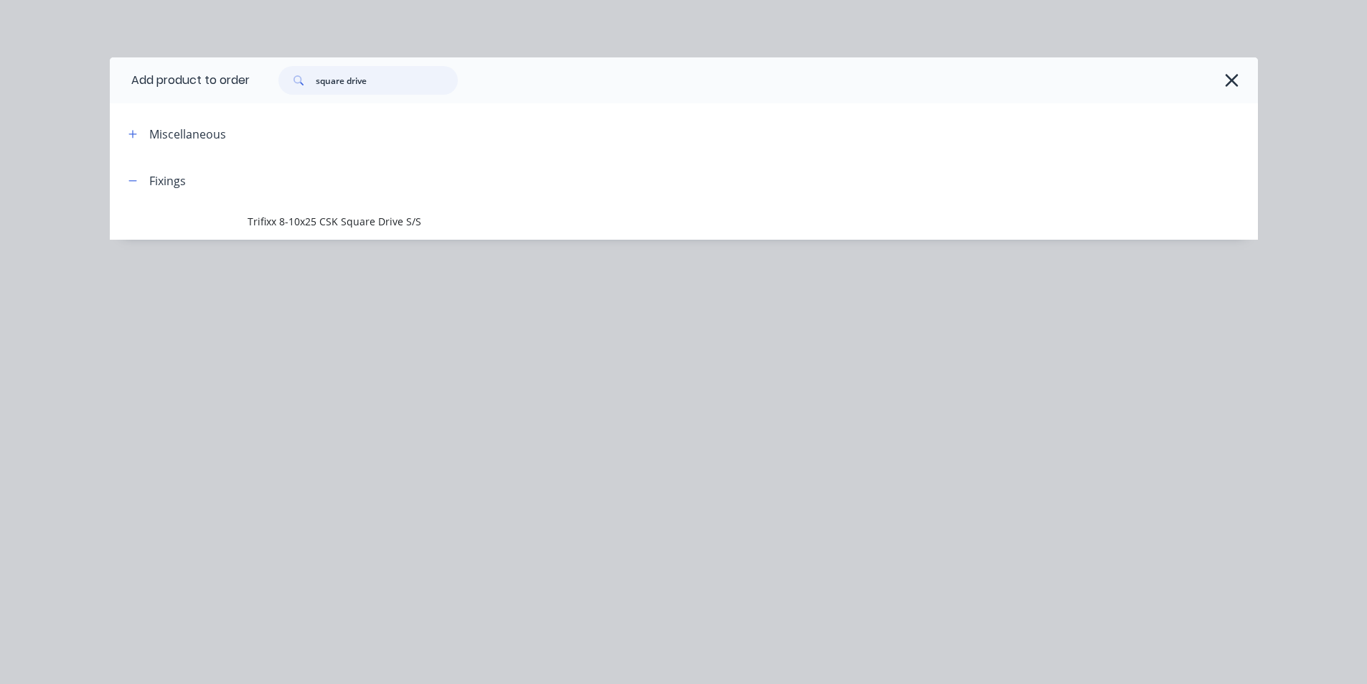
drag, startPoint x: 396, startPoint y: 78, endPoint x: 200, endPoint y: 77, distance: 196.0
click at [200, 77] on header "Add product to order square drive" at bounding box center [684, 80] width 1148 height 46
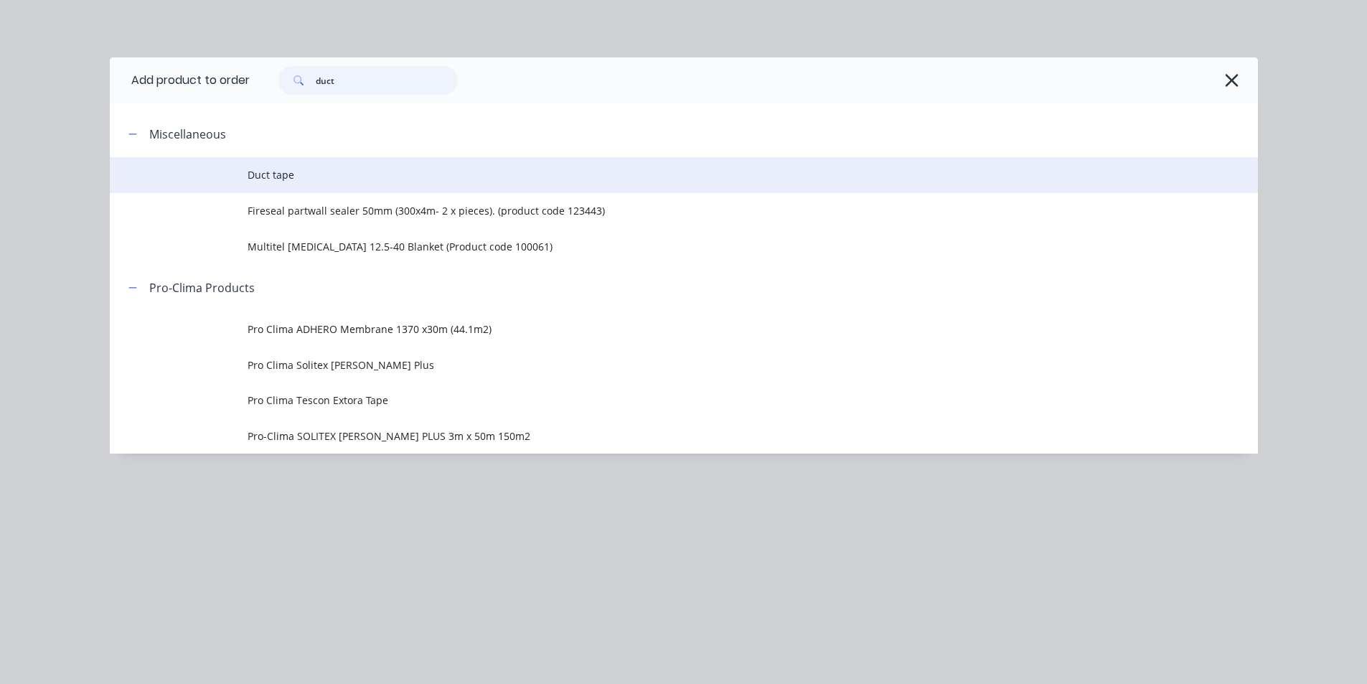
type input "duct"
click at [377, 181] on span "Duct tape" at bounding box center [652, 174] width 808 height 15
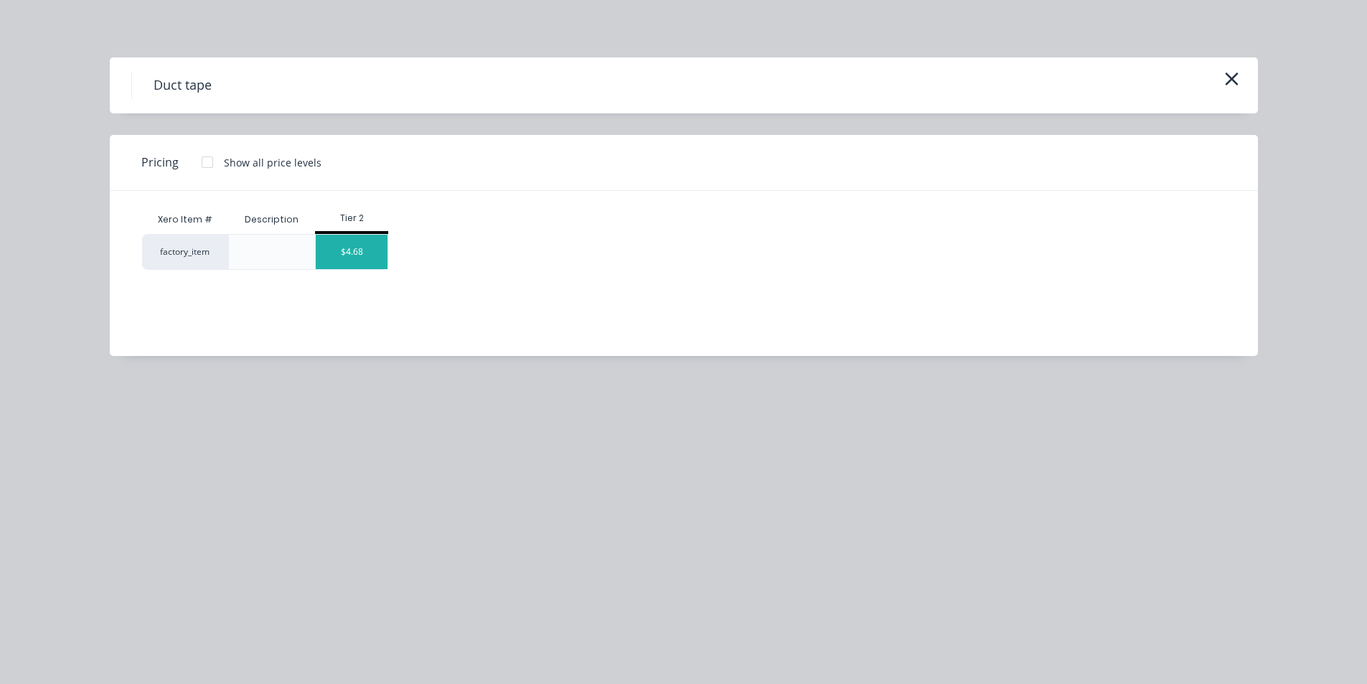
click at [357, 258] on div "$4.68" at bounding box center [352, 252] width 72 height 34
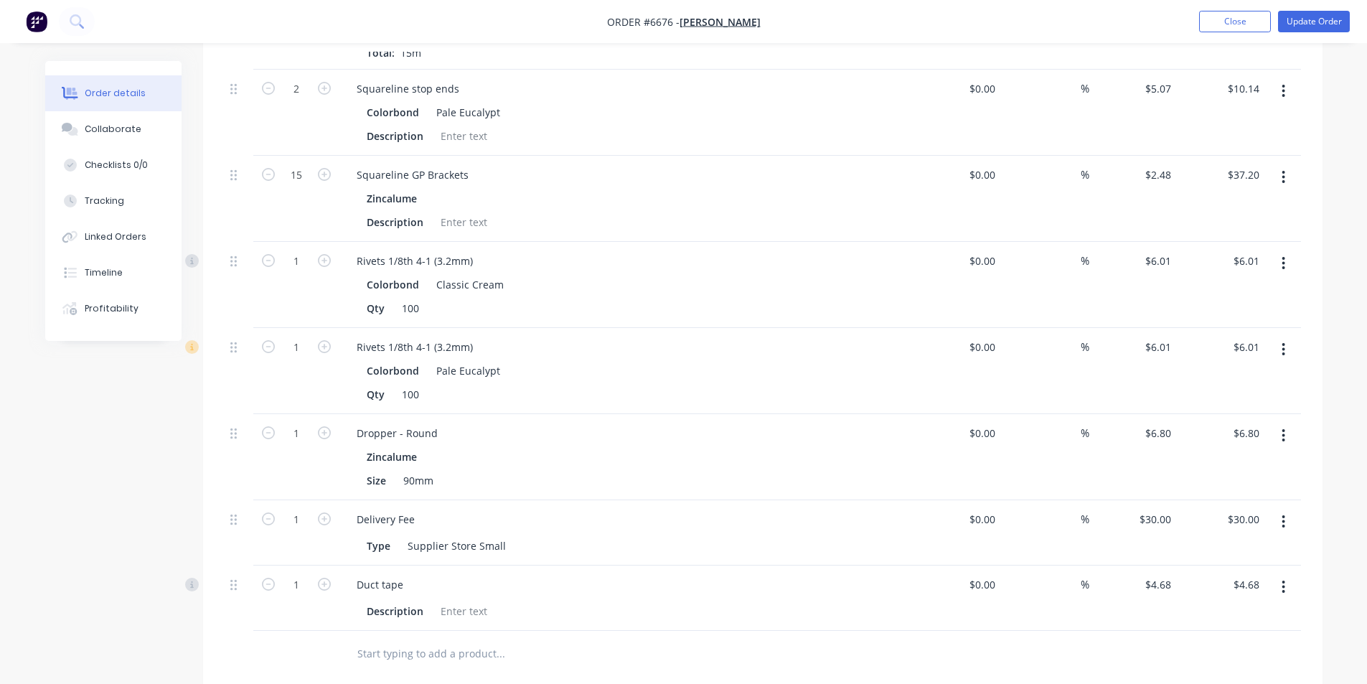
scroll to position [1005, 0]
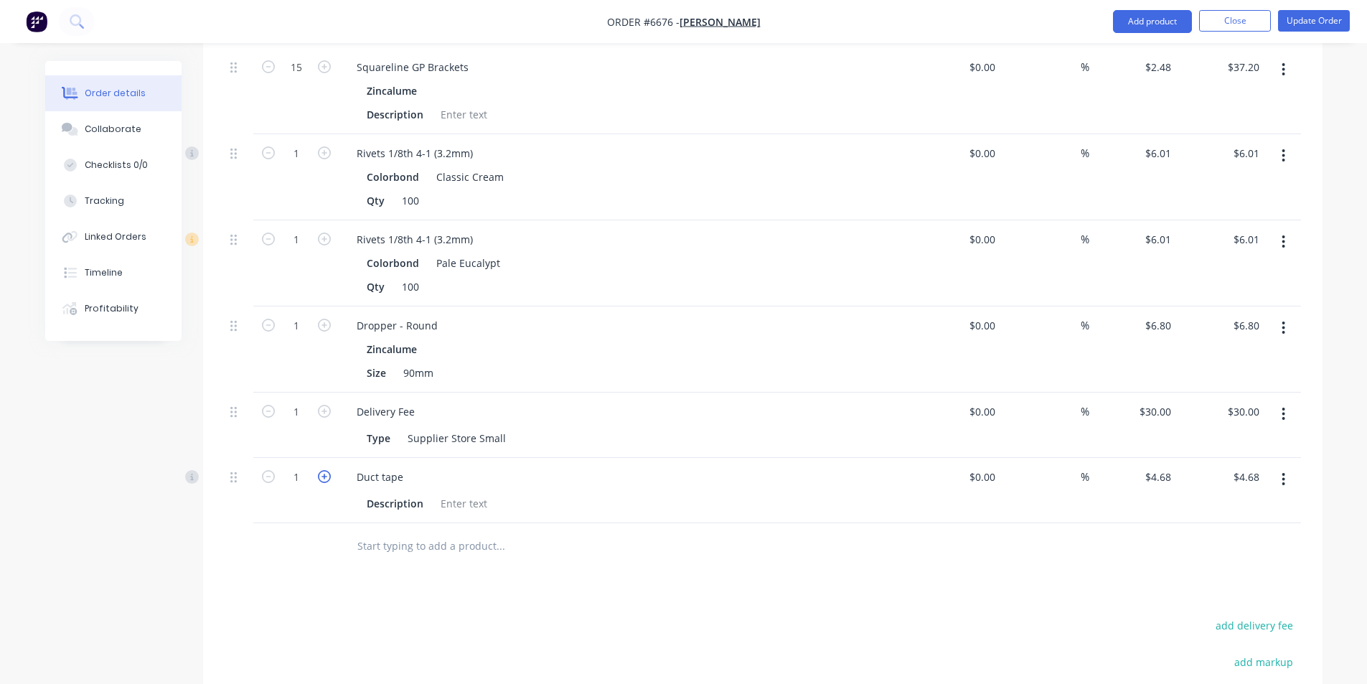
click at [327, 470] on icon "button" at bounding box center [324, 476] width 13 height 13
type input "2"
type input "$9.36"
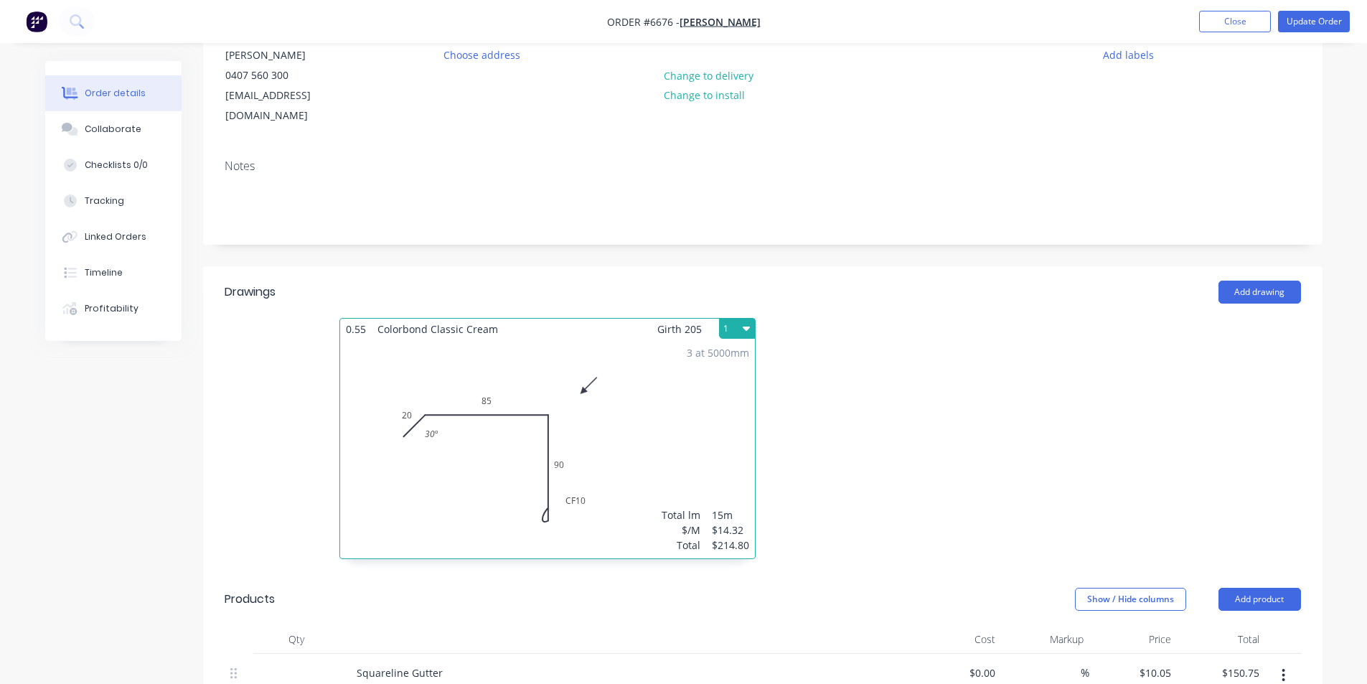
scroll to position [144, 0]
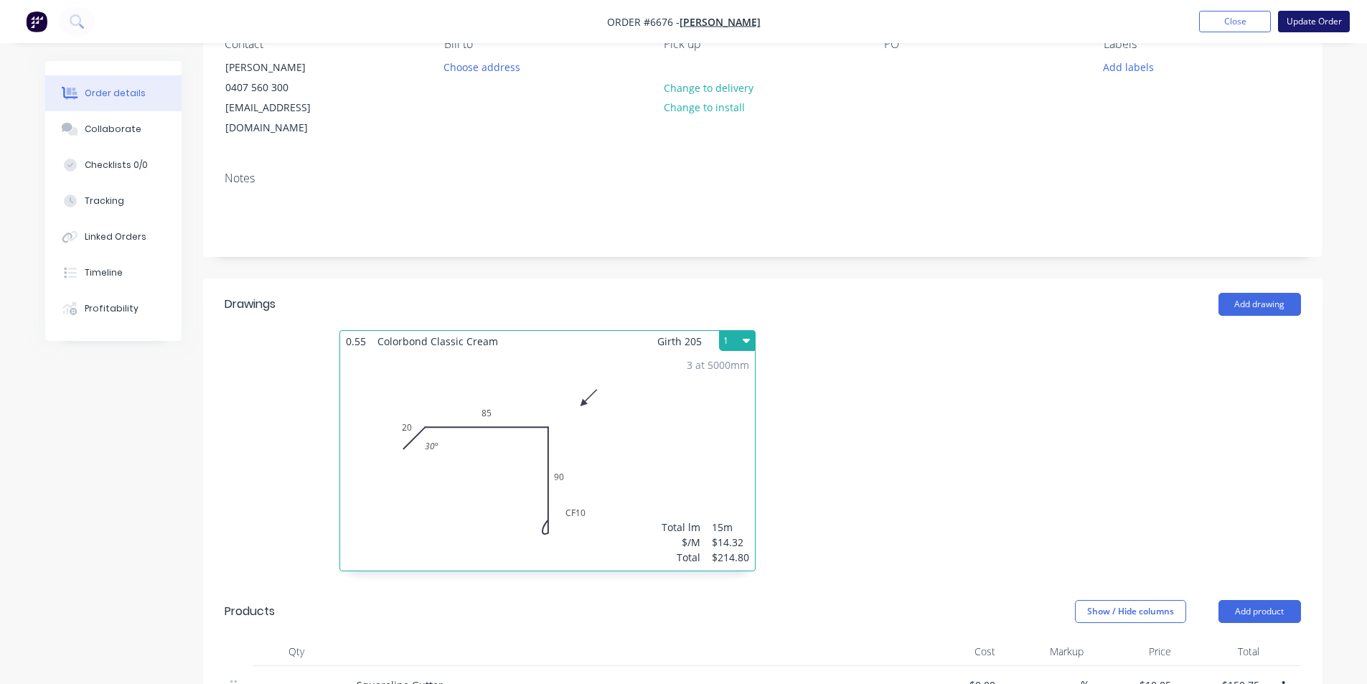
click at [1315, 19] on button "Update Order" at bounding box center [1314, 22] width 72 height 22
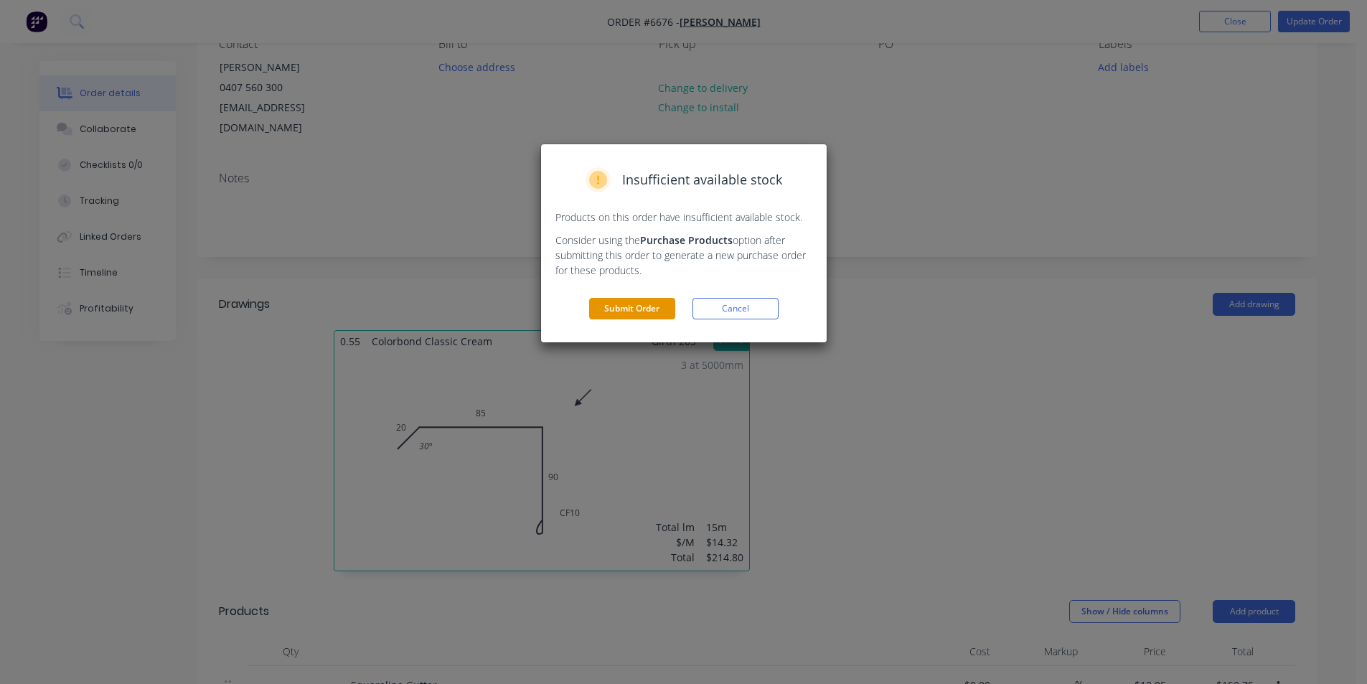
click at [614, 313] on button "Submit Order" at bounding box center [632, 309] width 86 height 22
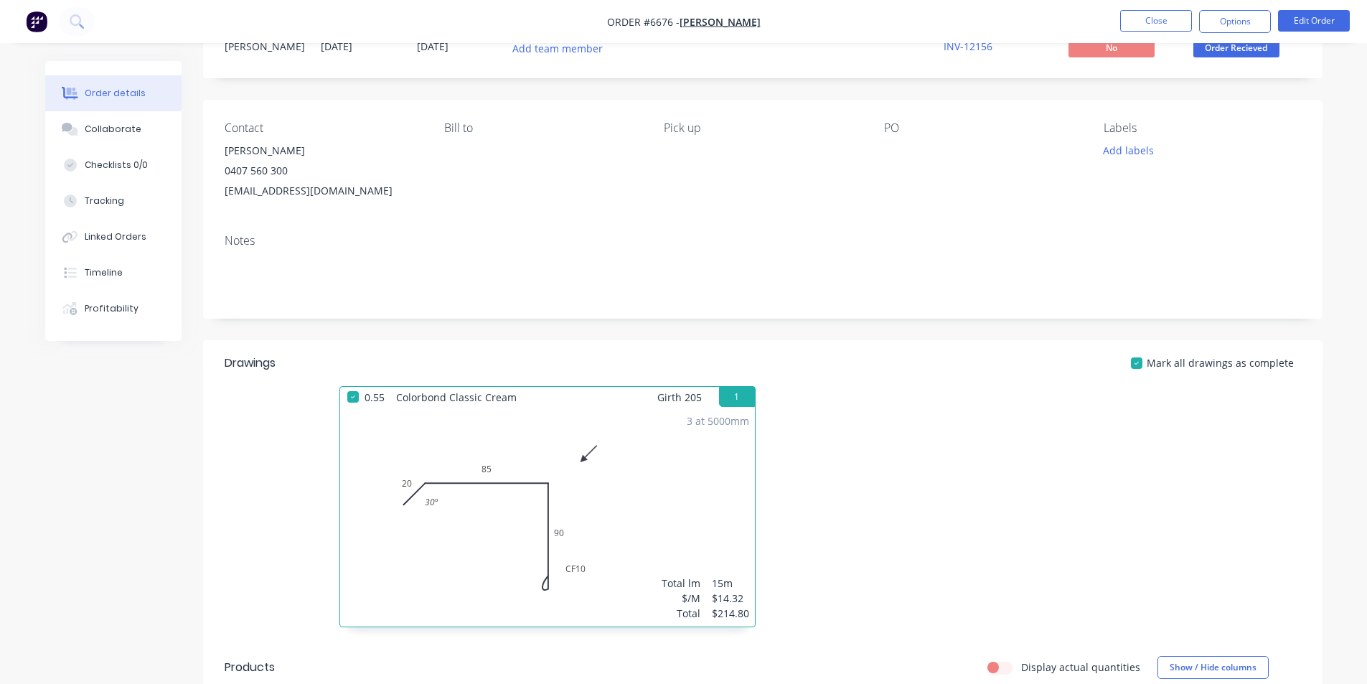
scroll to position [0, 0]
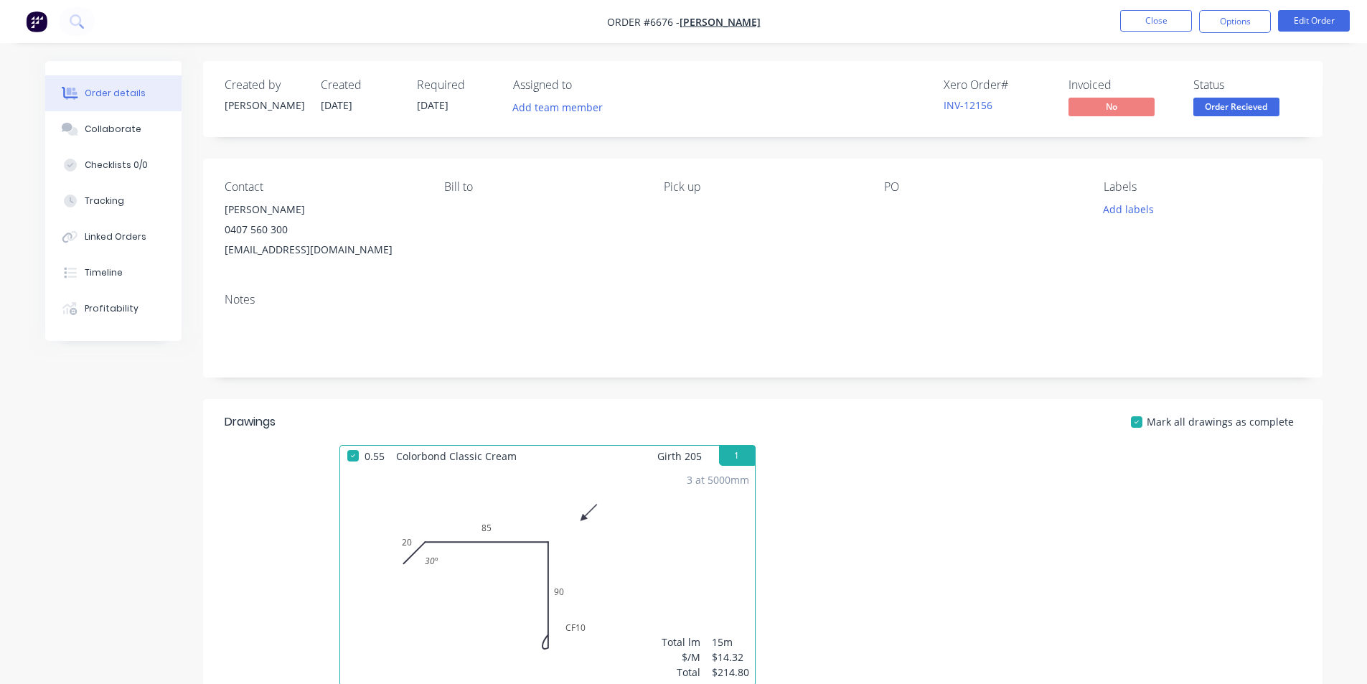
click at [1225, 106] on span "Order Recieved" at bounding box center [1237, 107] width 86 height 18
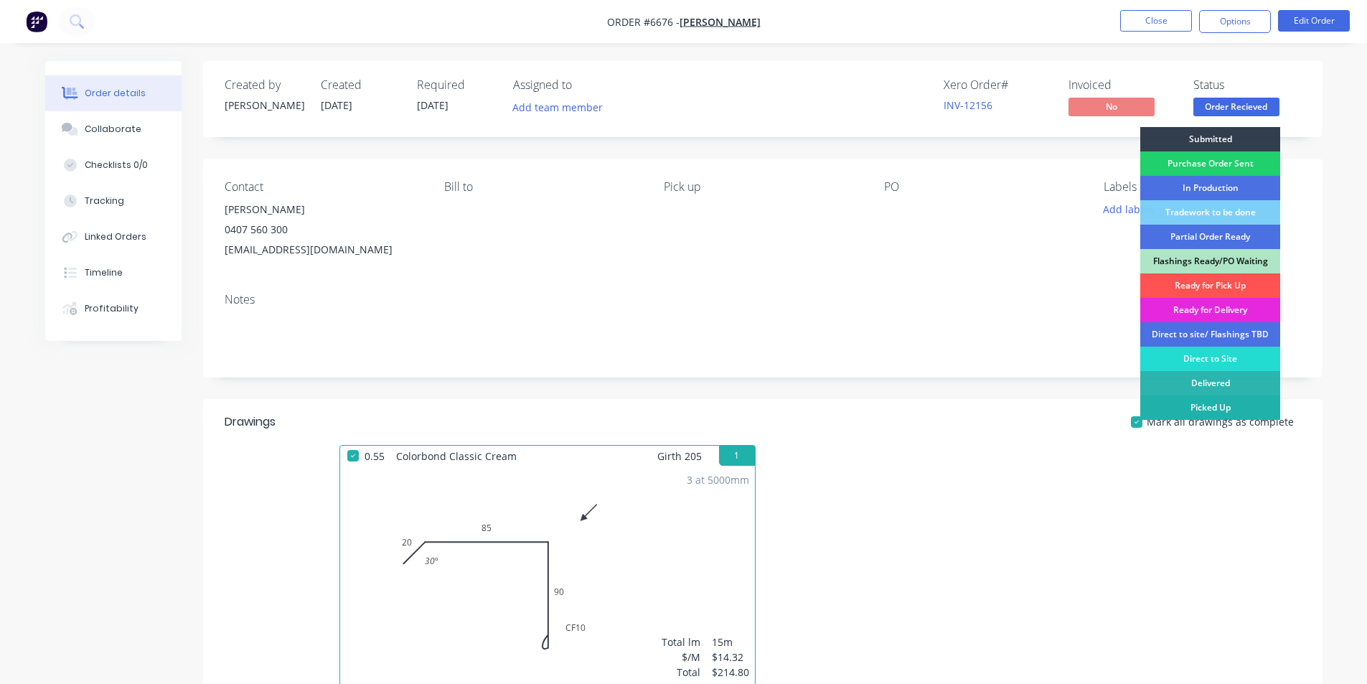
click at [1195, 403] on div "Picked Up" at bounding box center [1211, 408] width 140 height 24
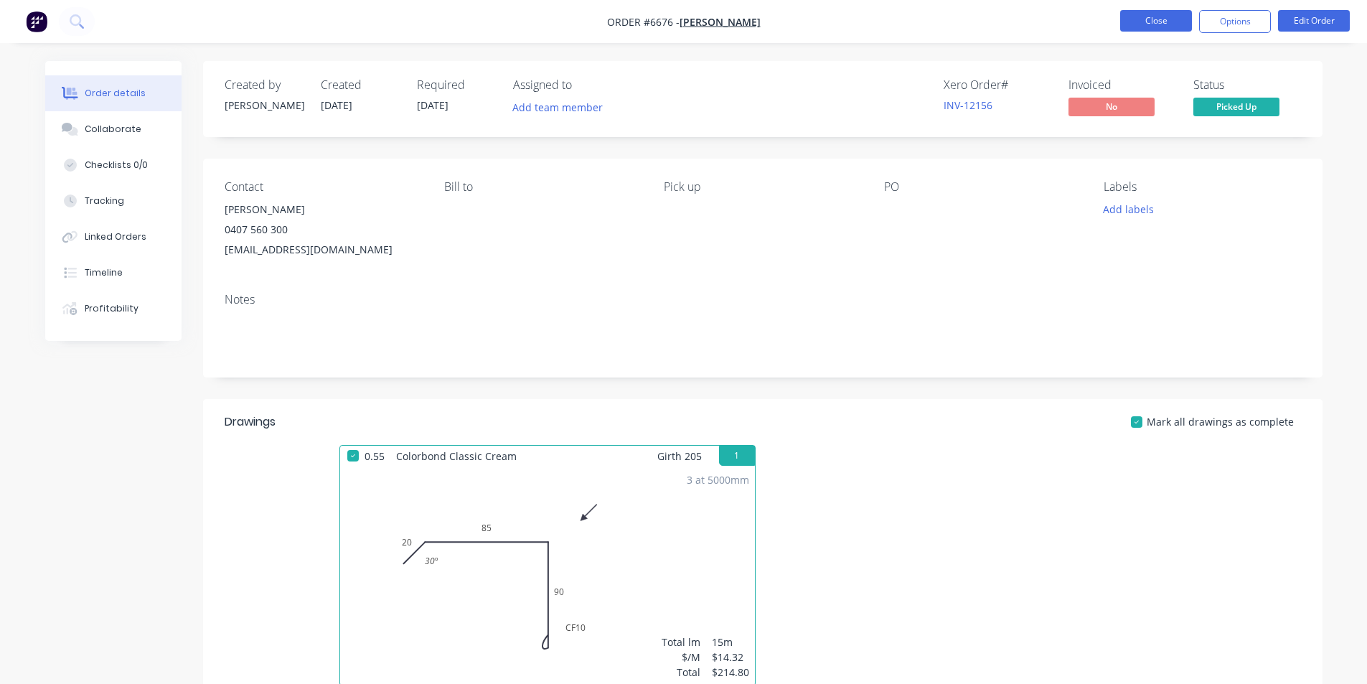
click at [1161, 24] on button "Close" at bounding box center [1156, 21] width 72 height 22
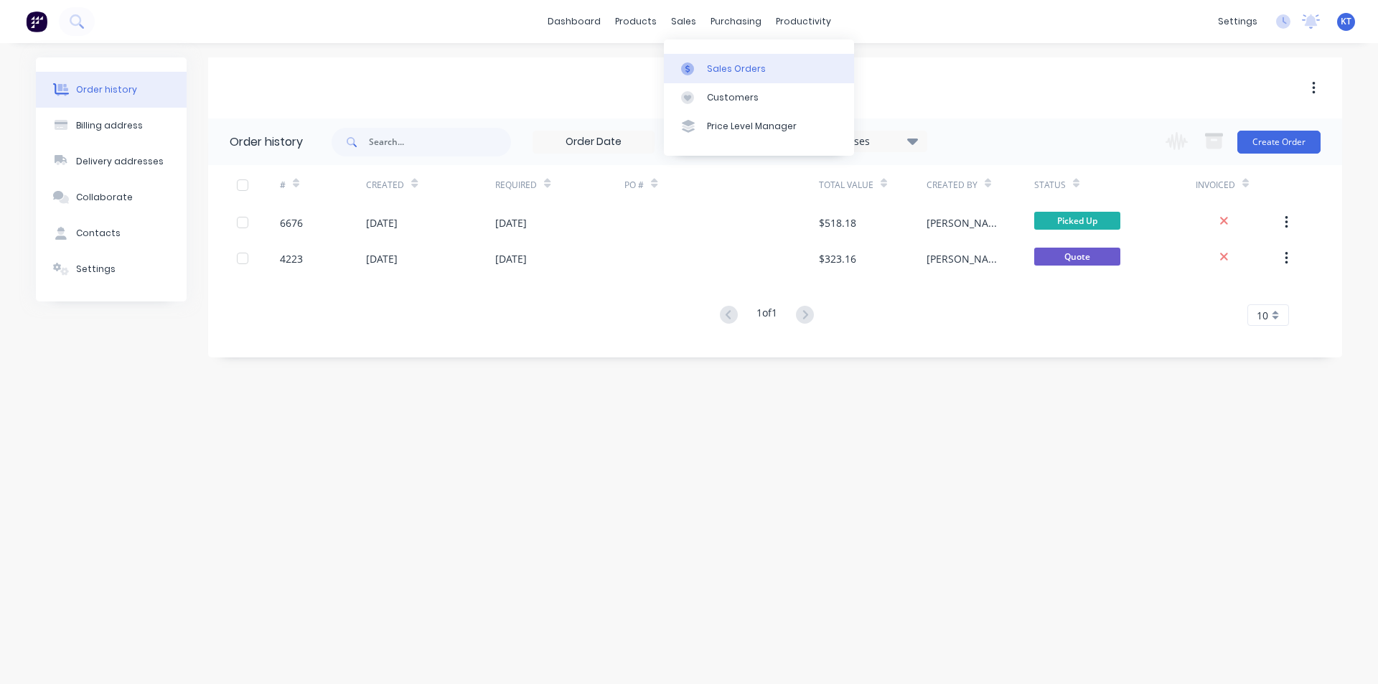
click at [711, 68] on div "Sales Orders" at bounding box center [736, 68] width 59 height 13
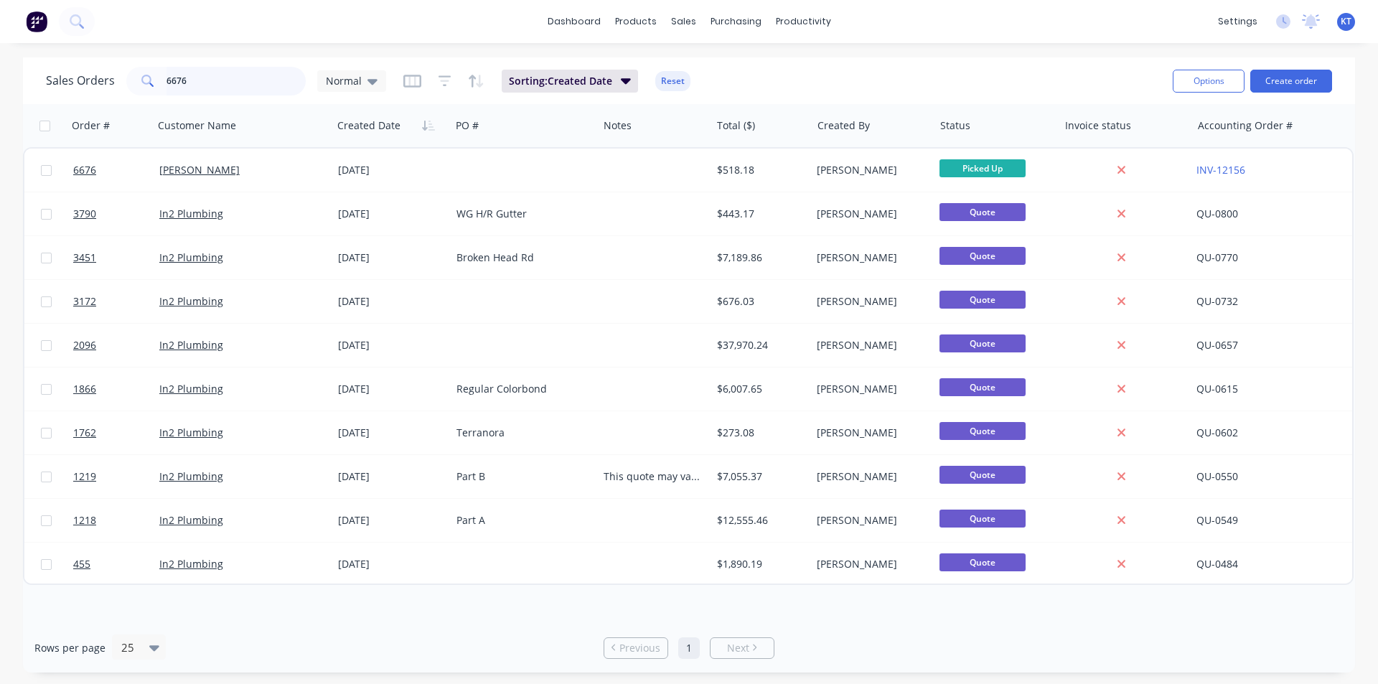
drag, startPoint x: 221, startPoint y: 78, endPoint x: 28, endPoint y: 88, distance: 193.3
click at [41, 88] on div "Sales Orders 6676 Normal Sorting: Created Date Reset Options Create order" at bounding box center [689, 80] width 1332 height 47
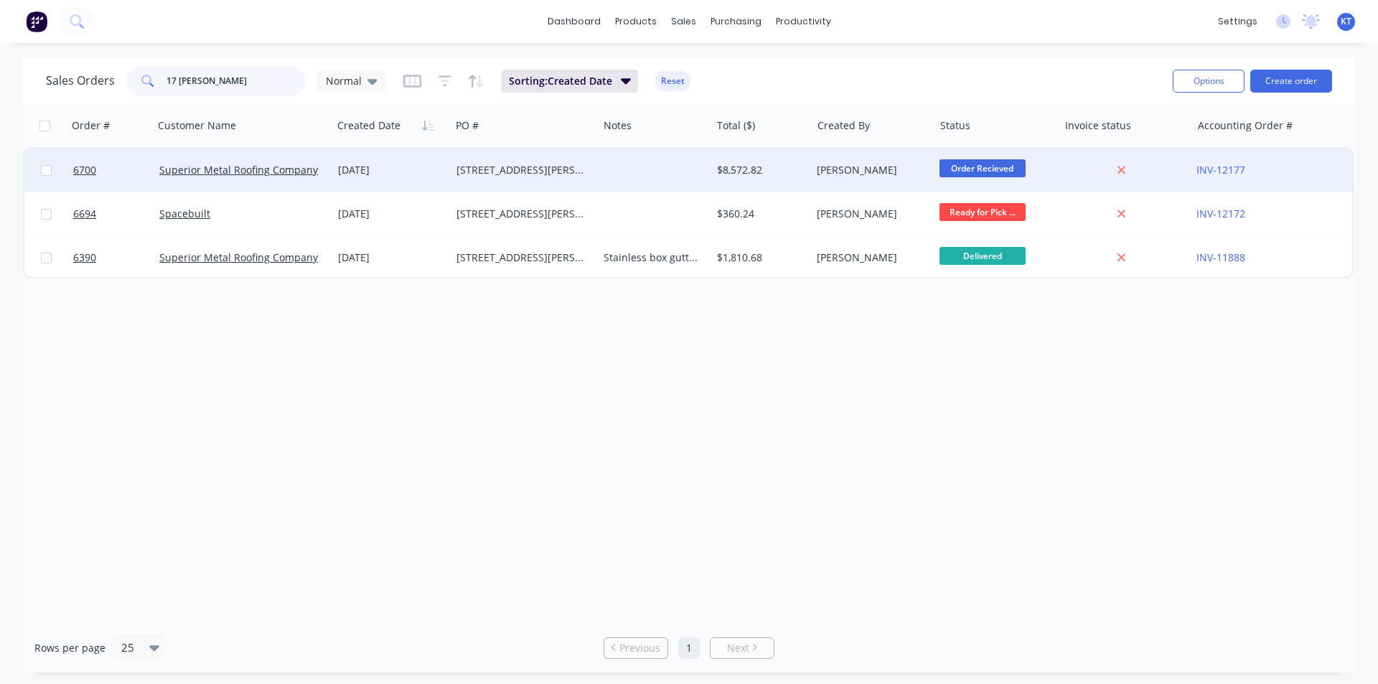
type input "17 [PERSON_NAME]"
click at [448, 182] on div "[DATE]" at bounding box center [391, 170] width 118 height 43
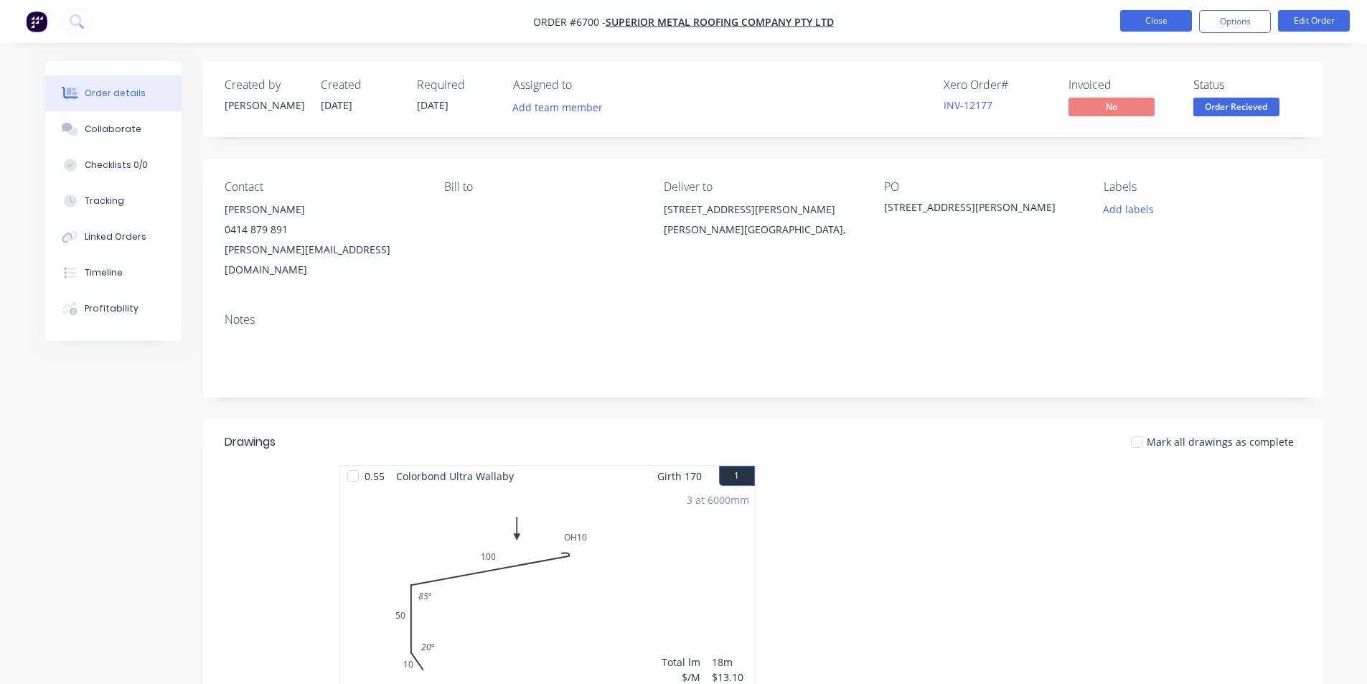
click at [1152, 14] on button "Close" at bounding box center [1156, 21] width 72 height 22
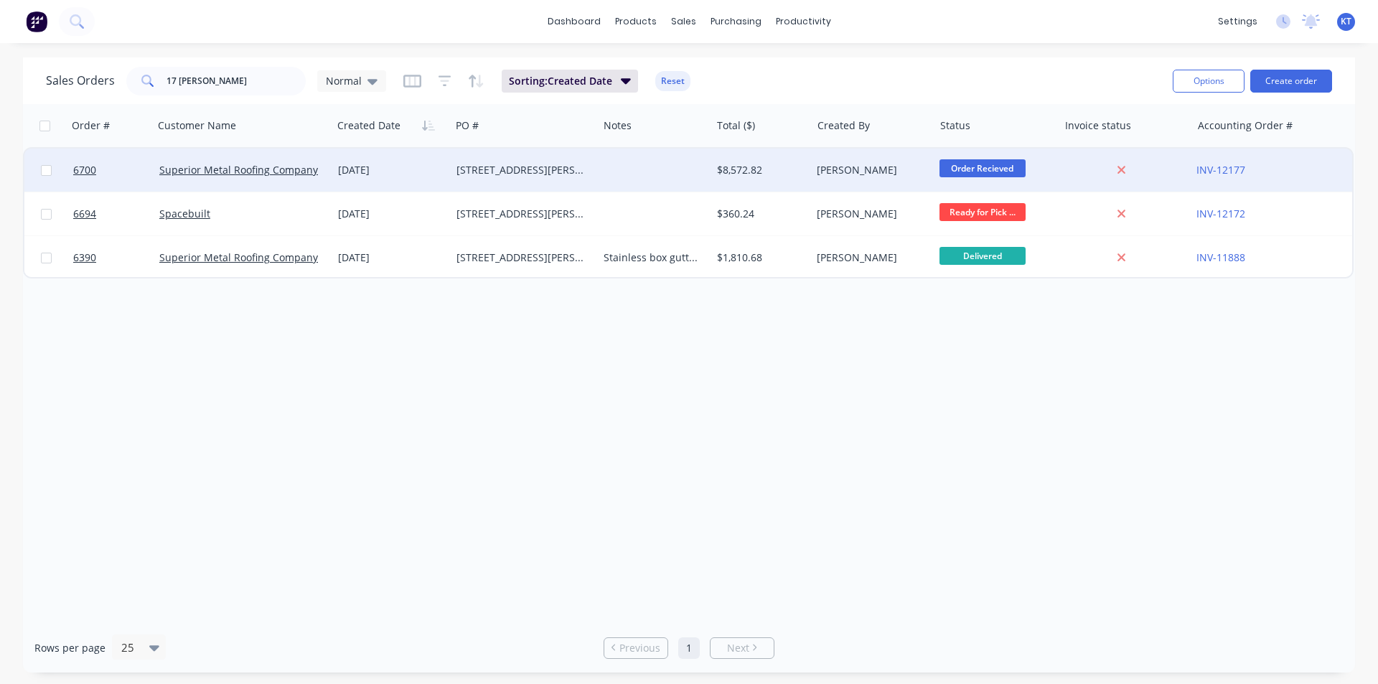
click at [392, 177] on div "[DATE]" at bounding box center [391, 170] width 107 height 14
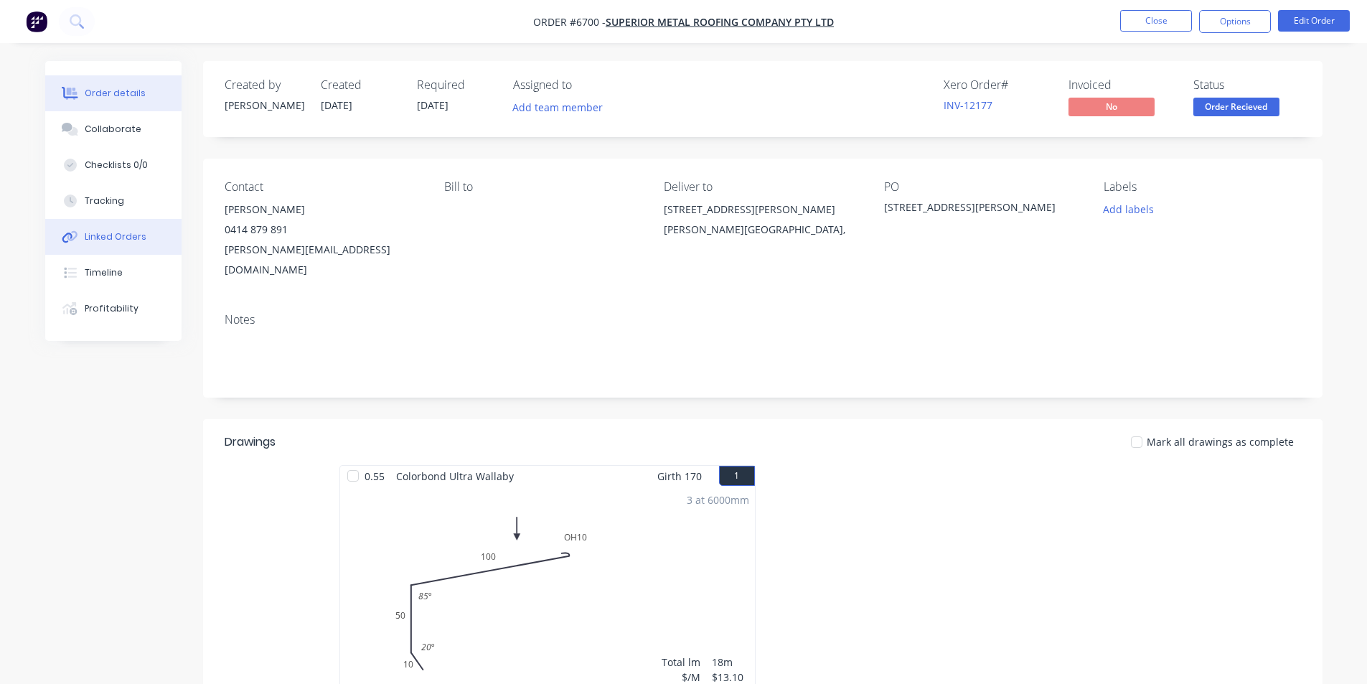
click at [132, 242] on div "Linked Orders" at bounding box center [116, 236] width 62 height 13
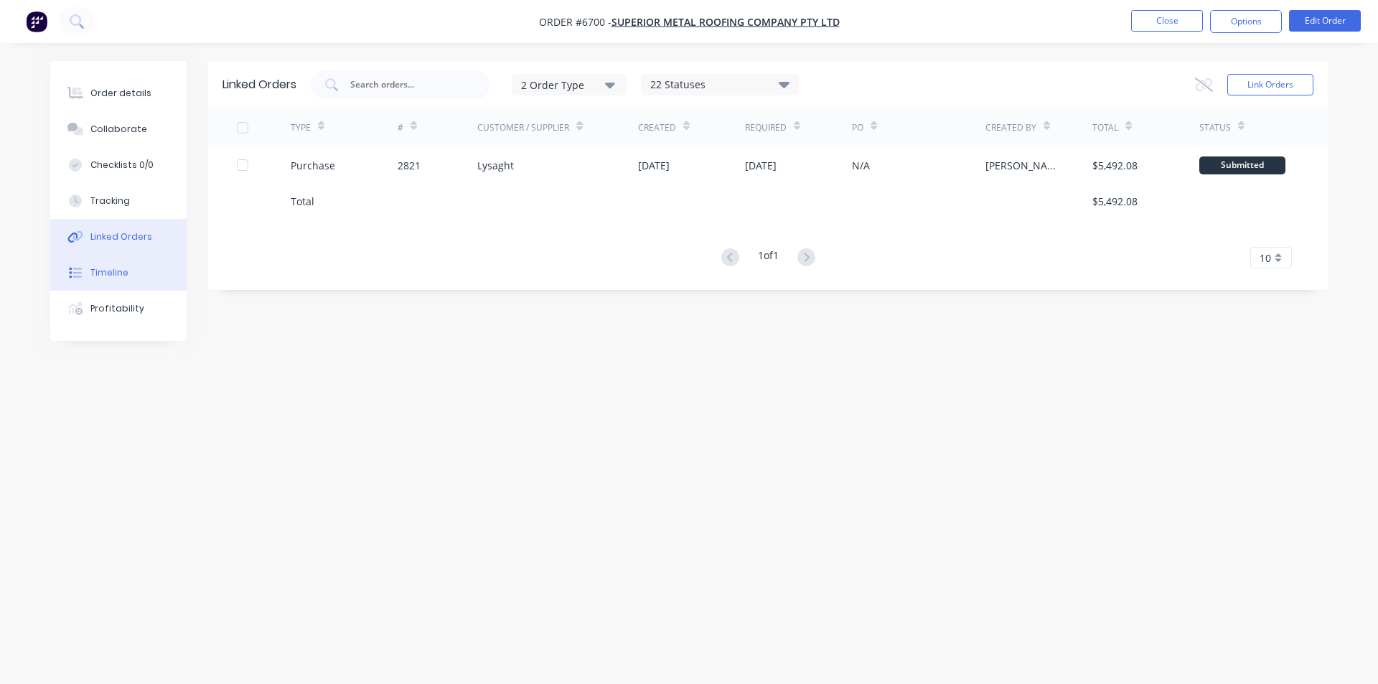
click at [142, 278] on button "Timeline" at bounding box center [118, 273] width 136 height 36
